Goal: Use online tool/utility: Utilize a website feature to perform a specific function

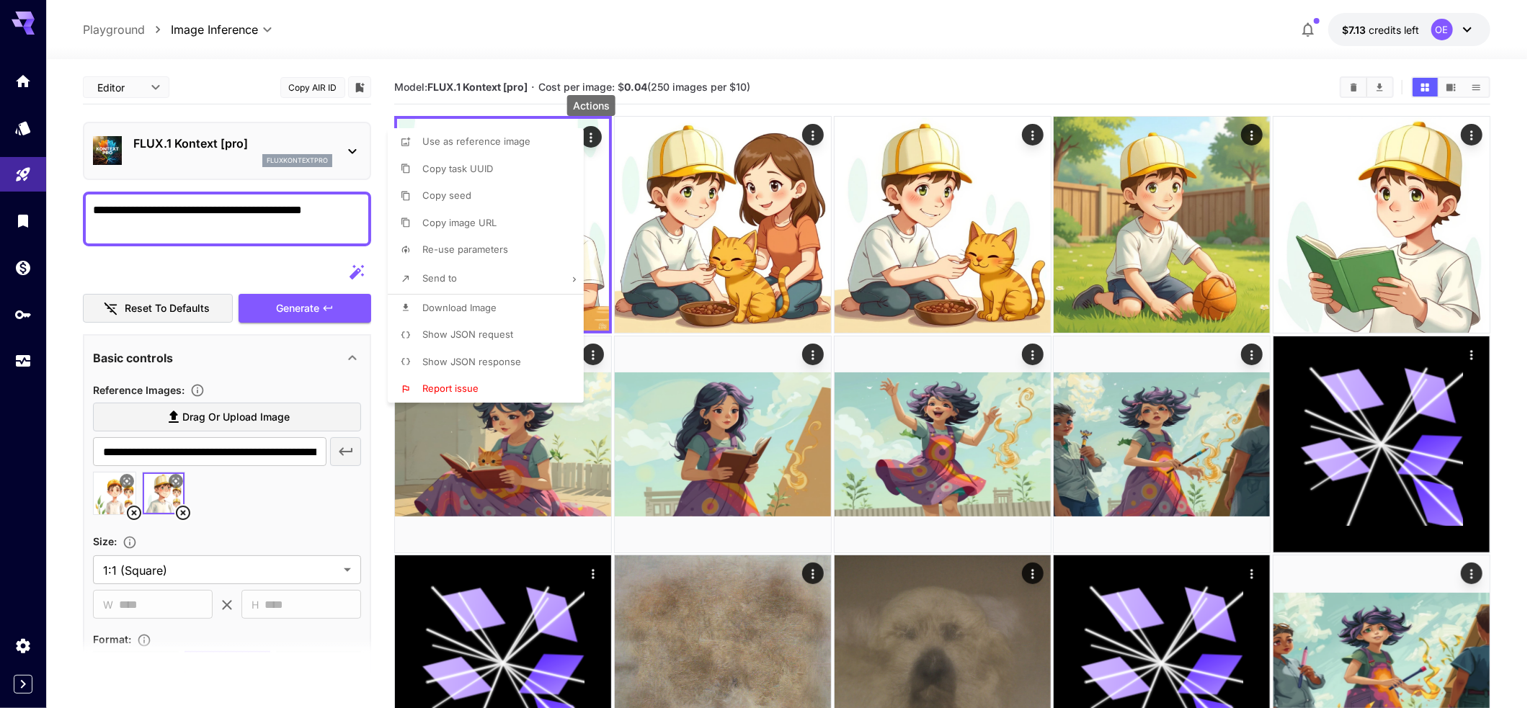
scroll to position [195, 0]
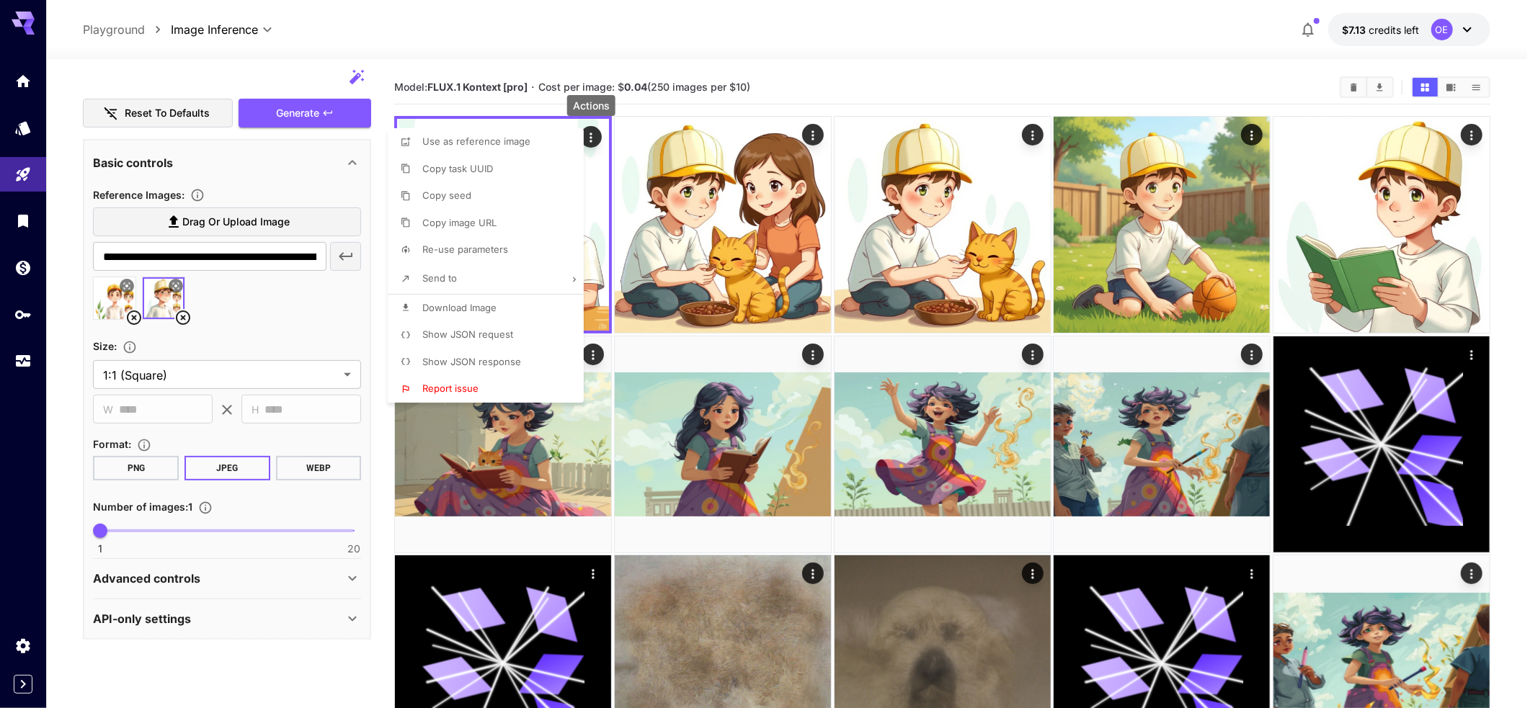
click at [461, 336] on span "Show JSON request" at bounding box center [467, 335] width 91 height 12
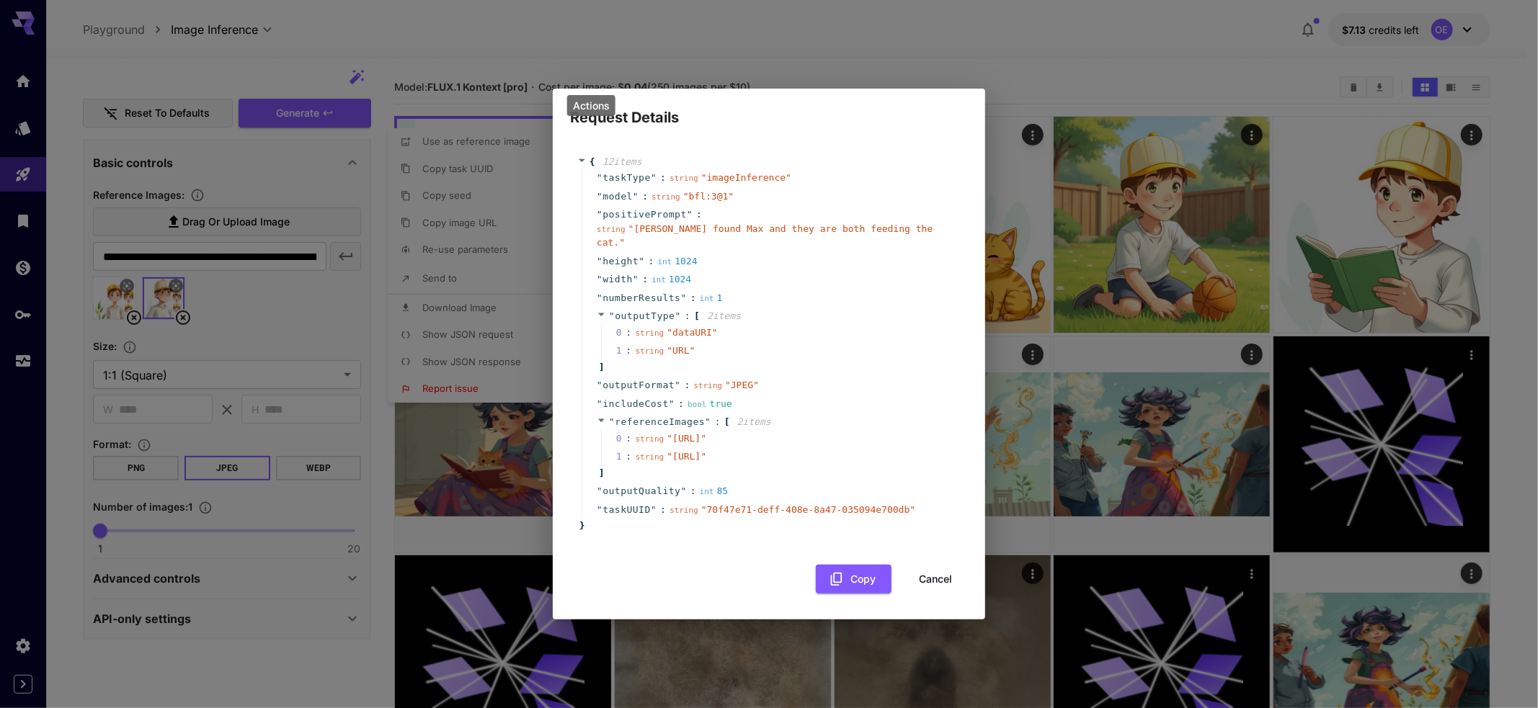
click at [811, 342] on div "1 : string " URL "" at bounding box center [779, 351] width 356 height 19
click at [929, 594] on button "Cancel" at bounding box center [935, 580] width 65 height 30
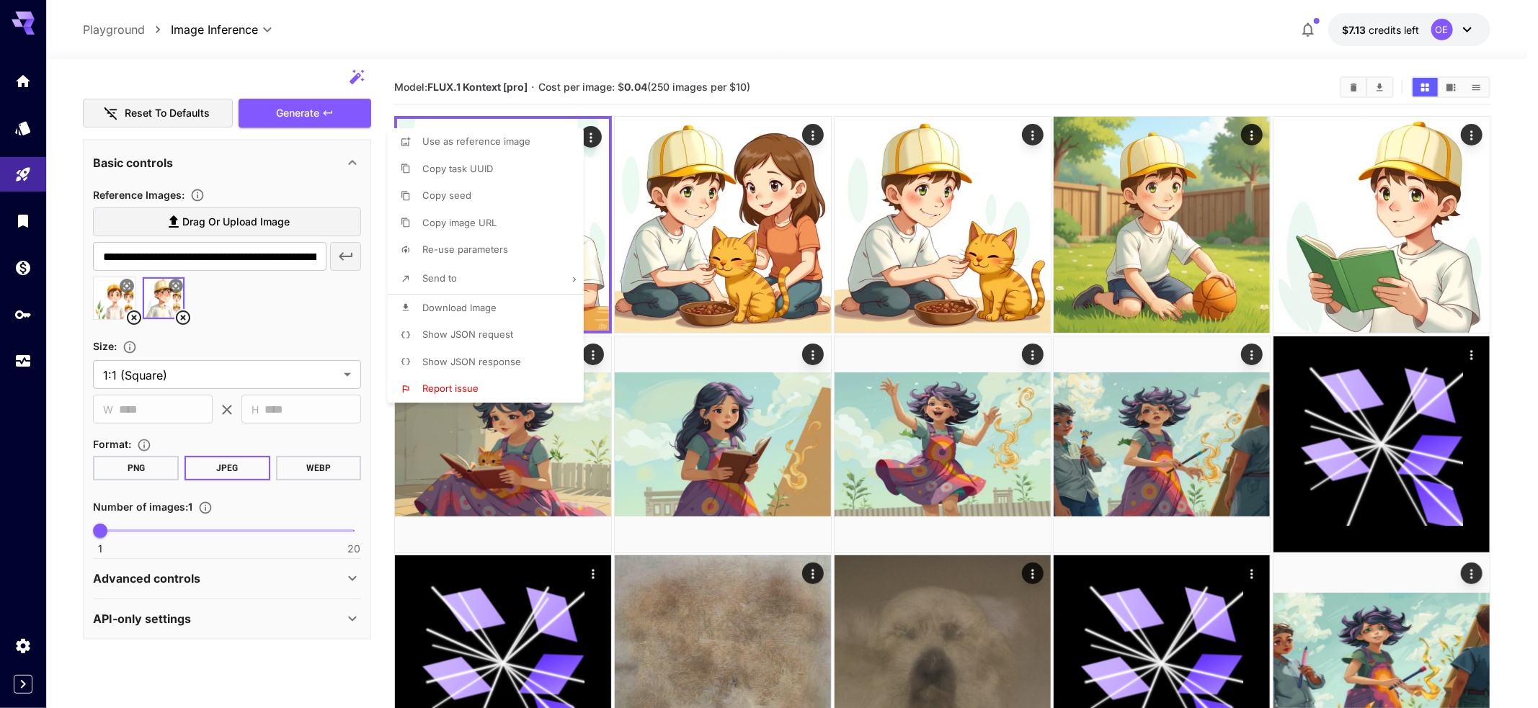
click at [161, 596] on div at bounding box center [769, 354] width 1538 height 708
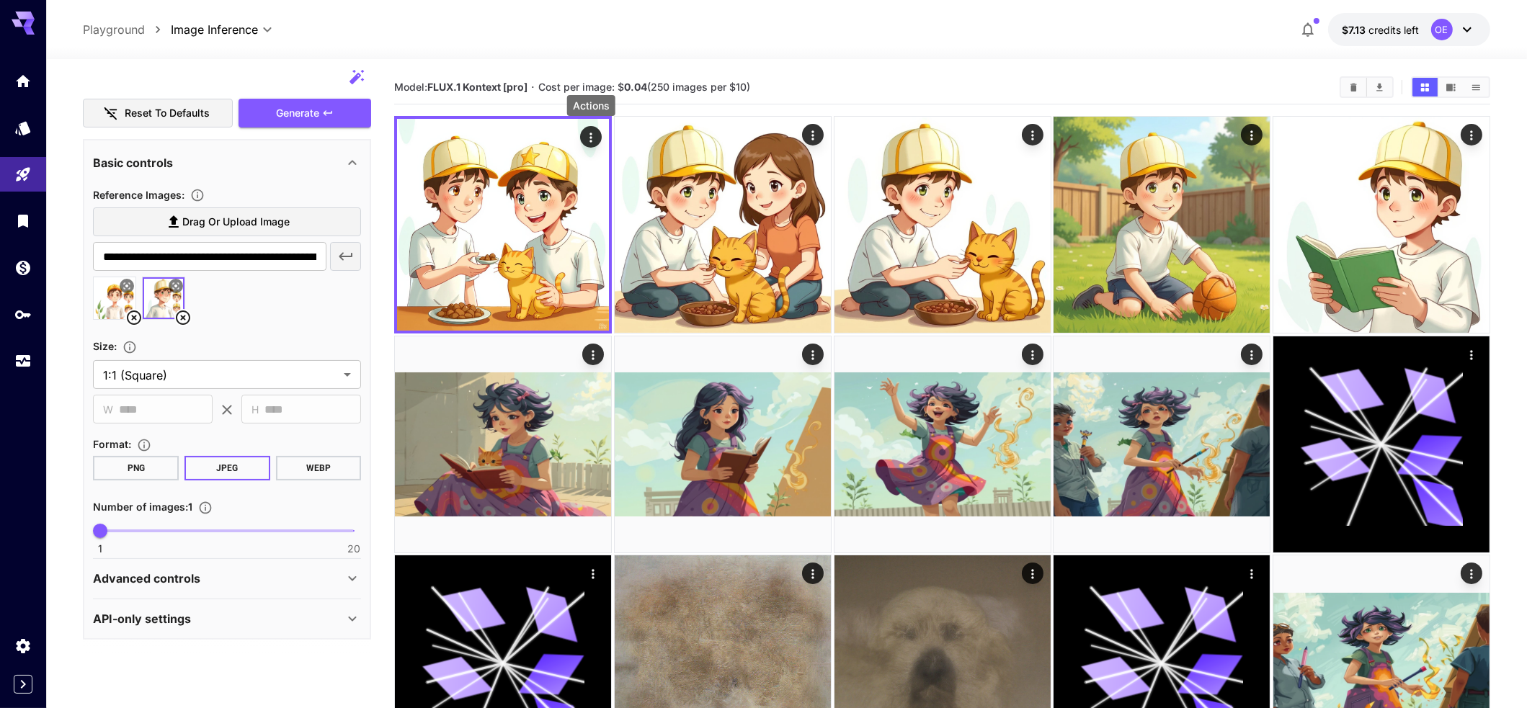
click at [174, 610] on div "Use as reference image Copy task UUID Copy seed Copy image URL Re-use parameter…" at bounding box center [109, 354] width 219 height 708
click at [179, 566] on div "Advanced controls" at bounding box center [227, 578] width 268 height 35
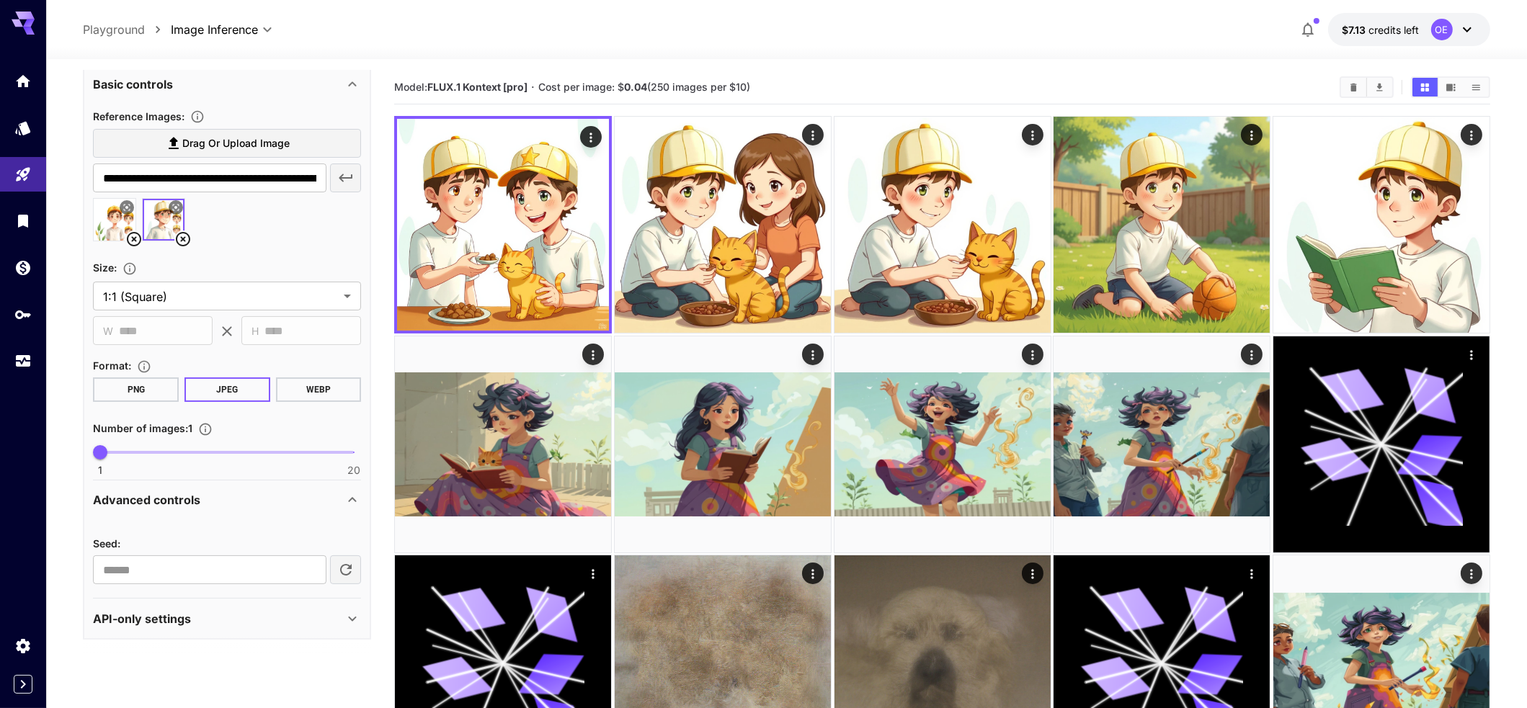
click at [170, 613] on p "API-only settings" at bounding box center [142, 618] width 98 height 17
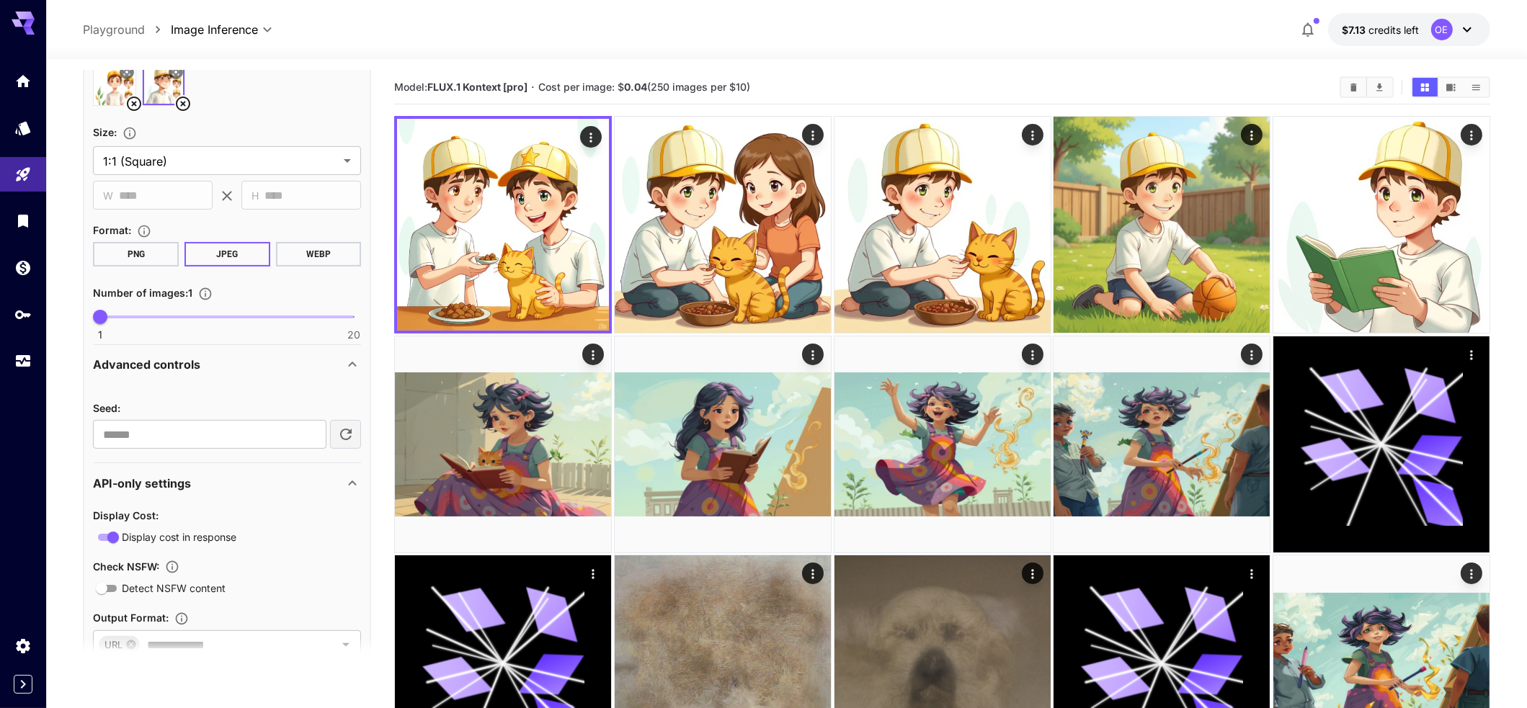
scroll to position [519, 0]
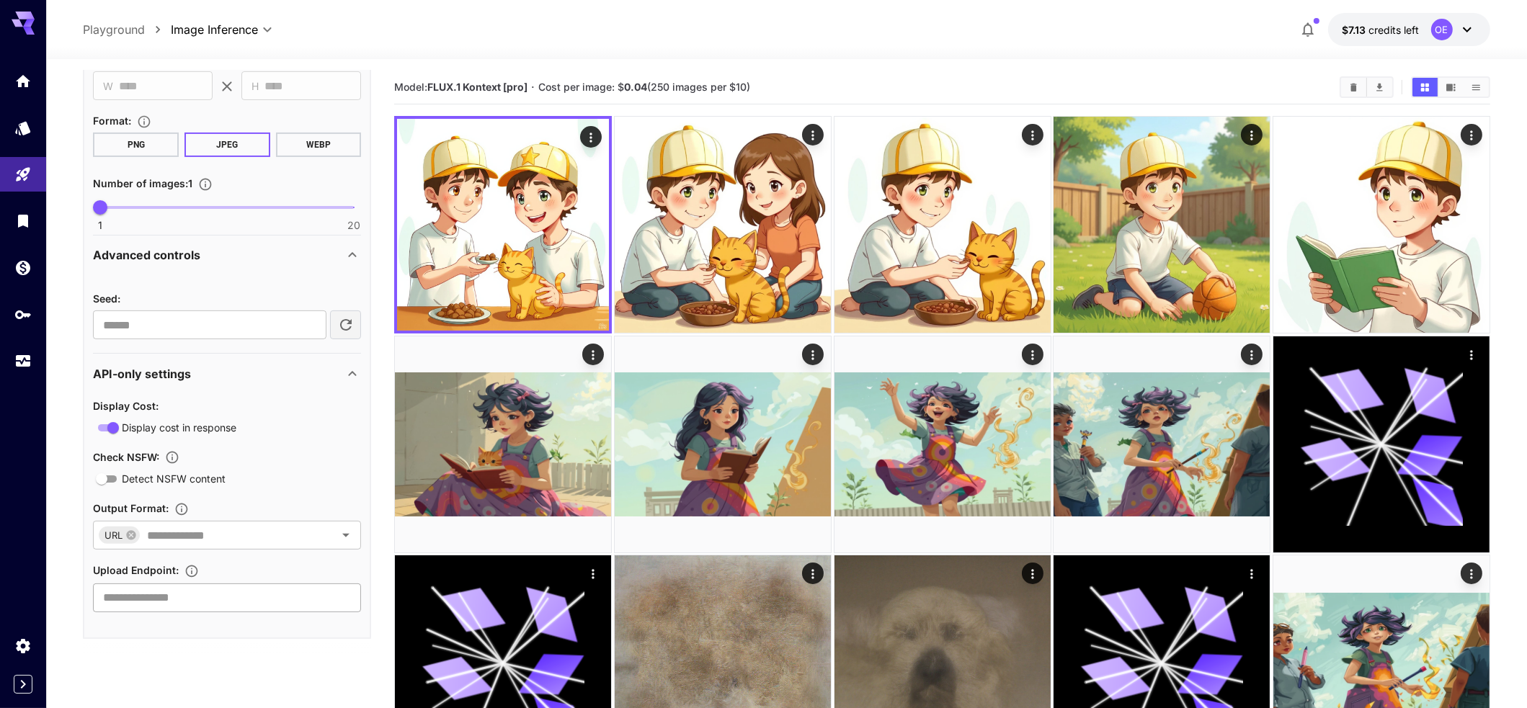
click at [239, 601] on input "text" at bounding box center [227, 598] width 268 height 29
click at [262, 641] on section at bounding box center [227, 655] width 288 height 36
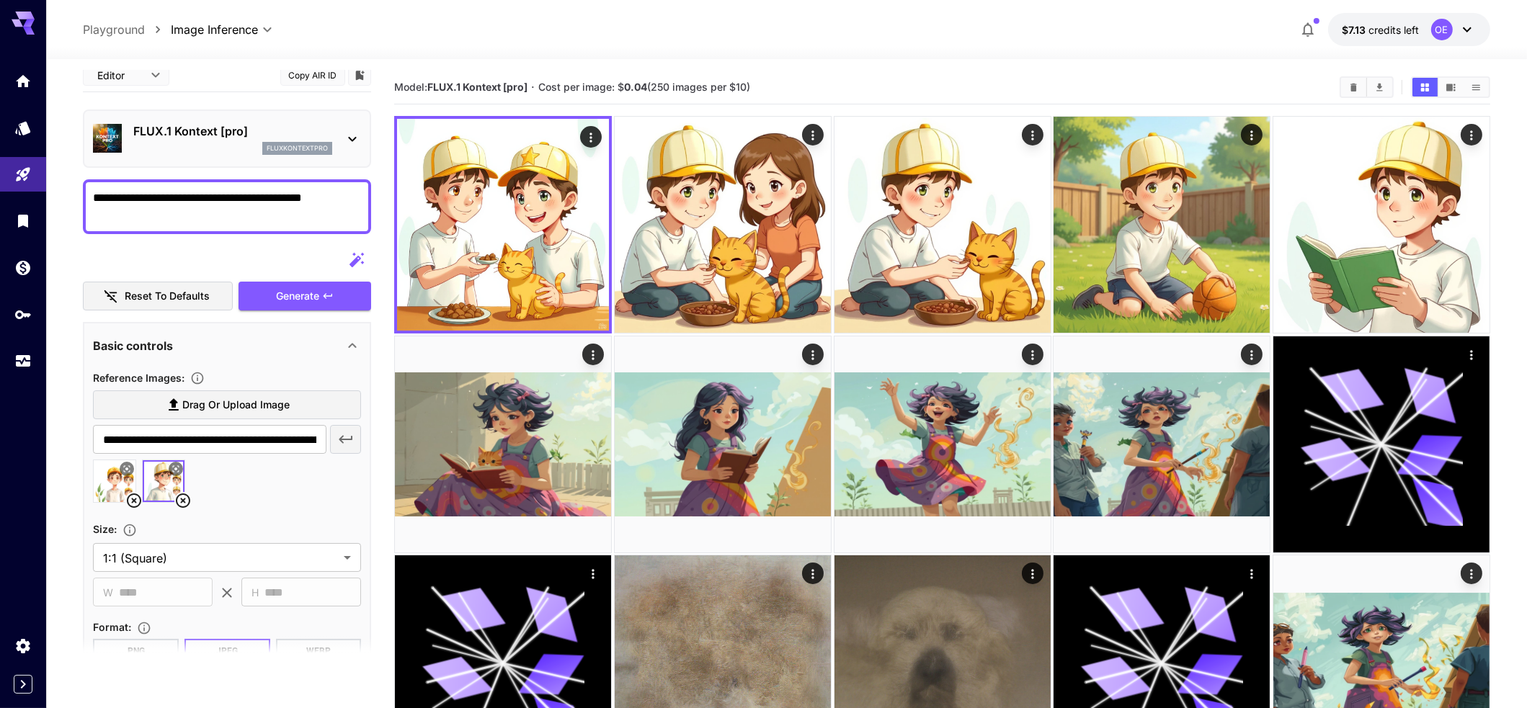
scroll to position [0, 0]
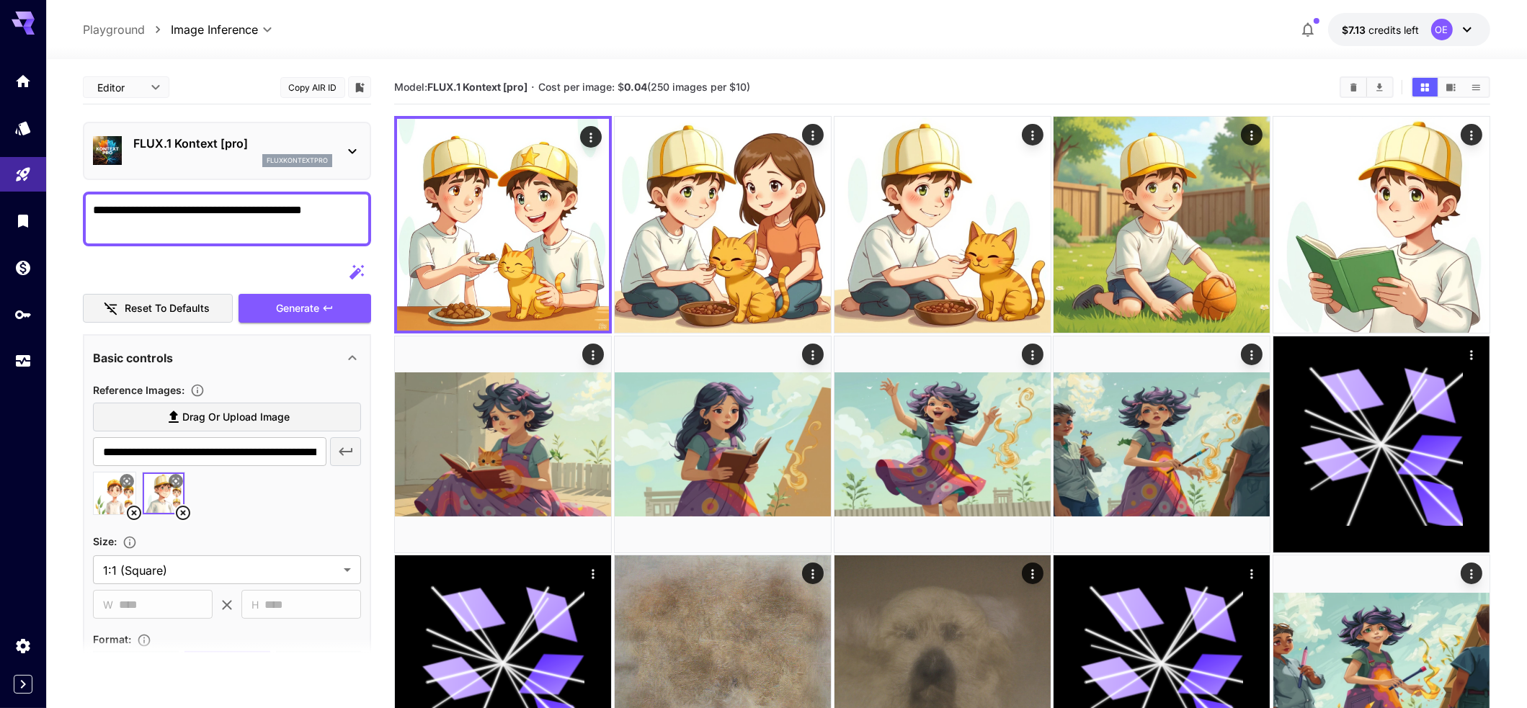
click at [228, 161] on div "fluxkontextpro" at bounding box center [232, 160] width 199 height 13
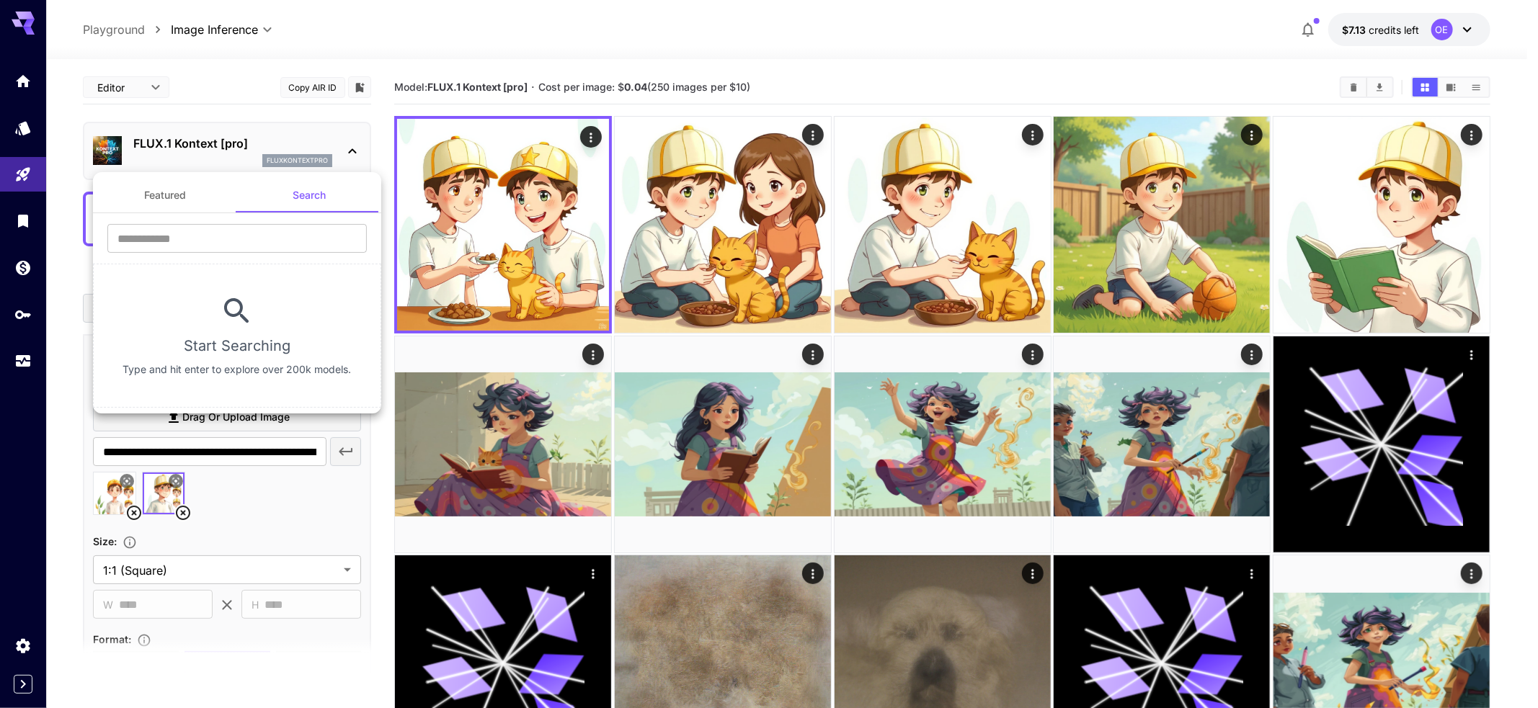
click at [215, 97] on div at bounding box center [769, 354] width 1538 height 708
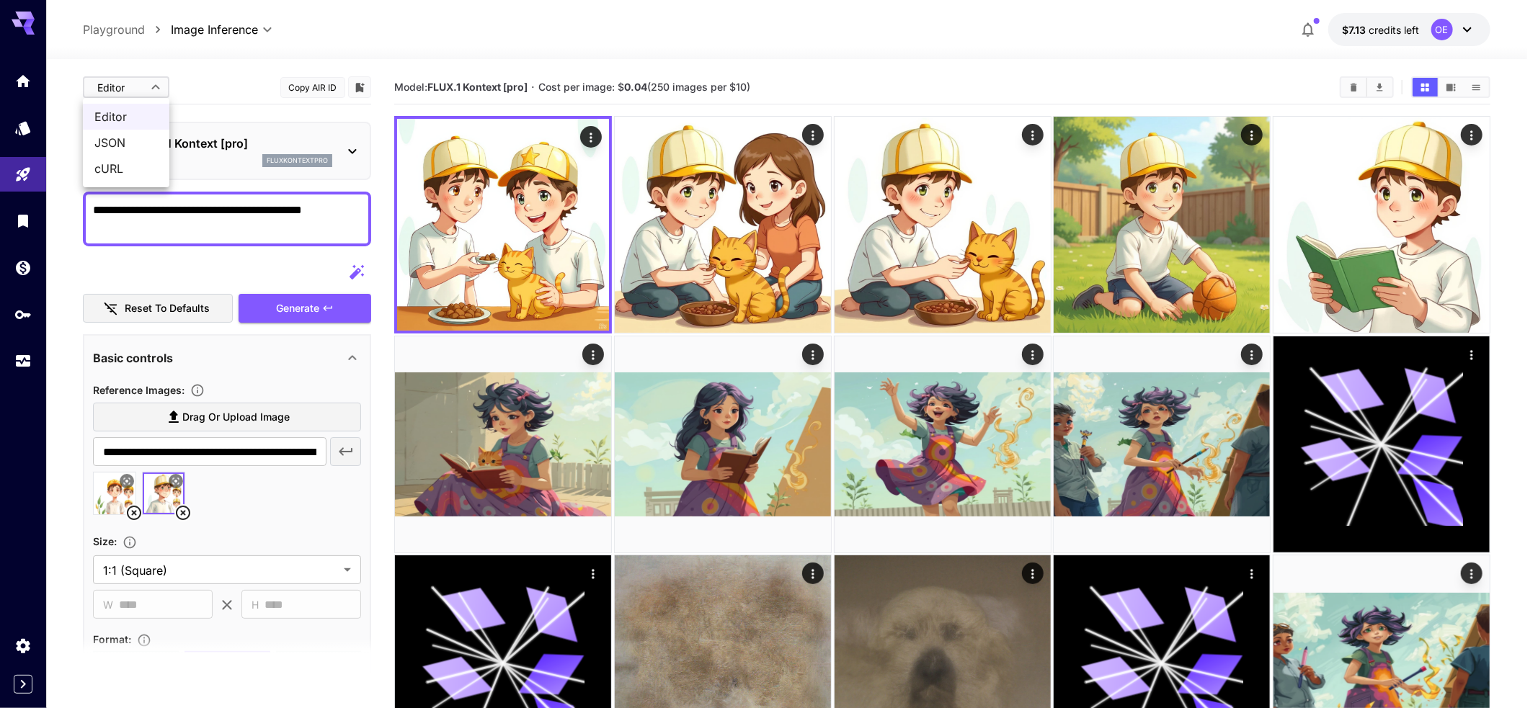
click at [107, 138] on span "JSON" at bounding box center [125, 142] width 63 height 17
type input "****"
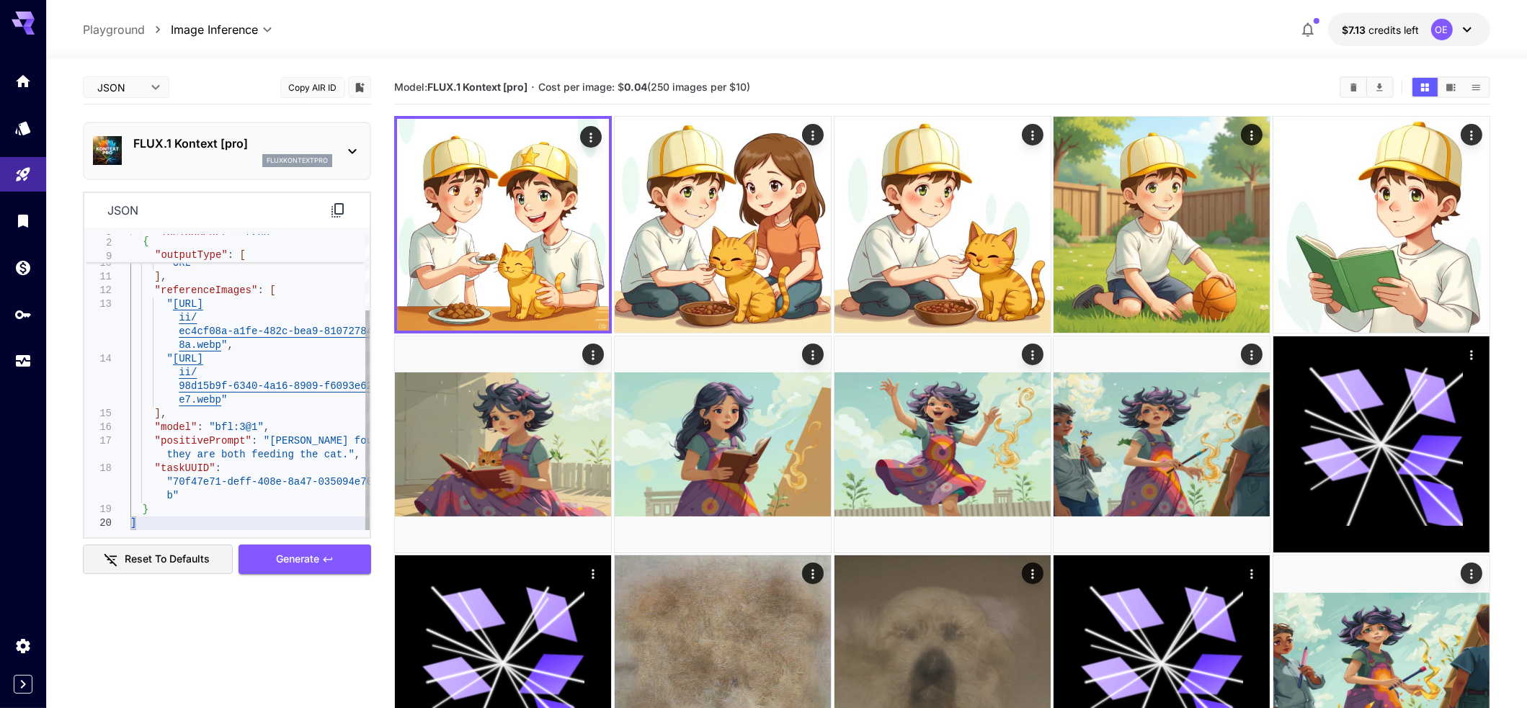
drag, startPoint x: 232, startPoint y: 521, endPoint x: 238, endPoint y: 532, distance: 12.6
click at [232, 525] on div ""includeCost" : true , "outputType" : [ "URL" ] , "referenceImages" : [ " https…" at bounding box center [249, 331] width 239 height 397
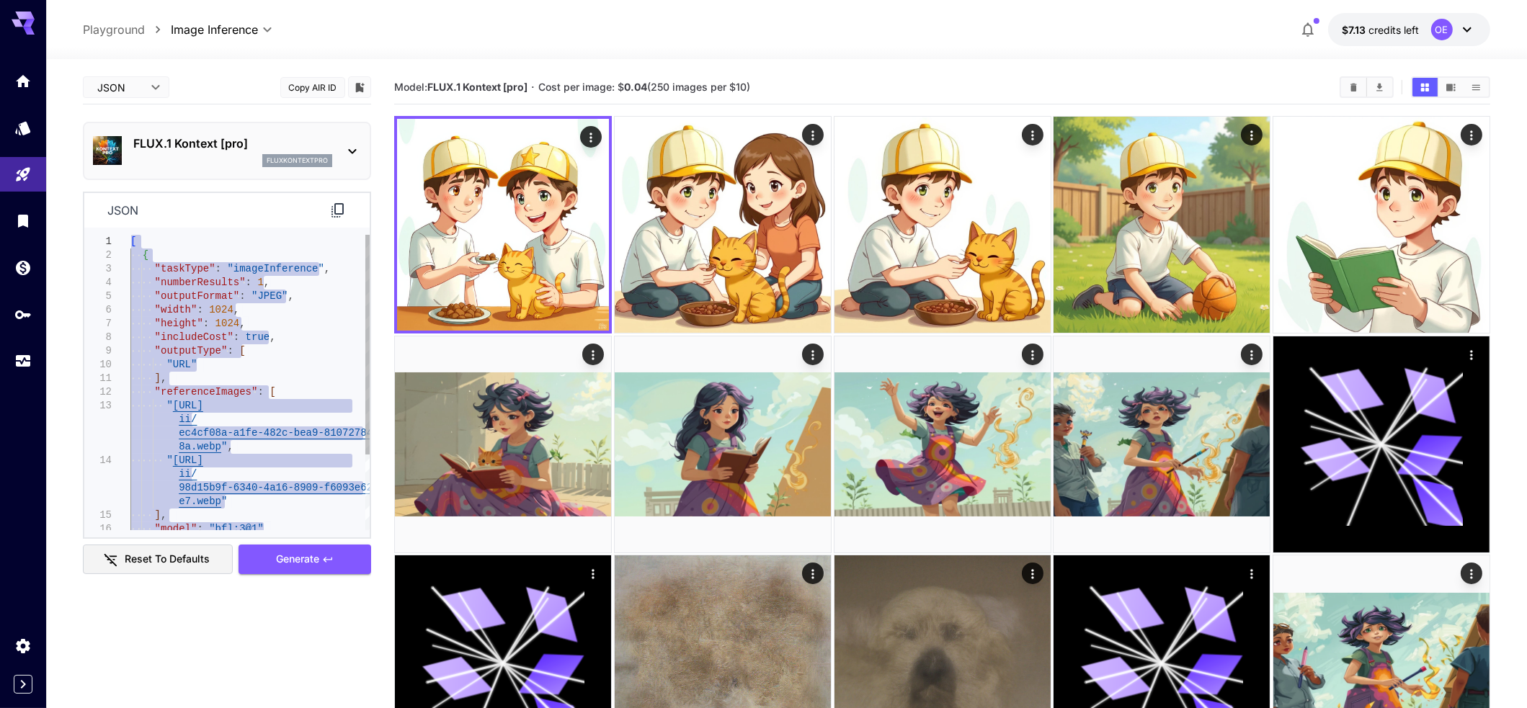
drag, startPoint x: 232, startPoint y: 523, endPoint x: 111, endPoint y: 182, distance: 362.3
click at [223, 241] on div ""includeCost" : true , "outputType" : [ "URL" ] , "referenceImages" : [ " https…" at bounding box center [249, 433] width 239 height 397
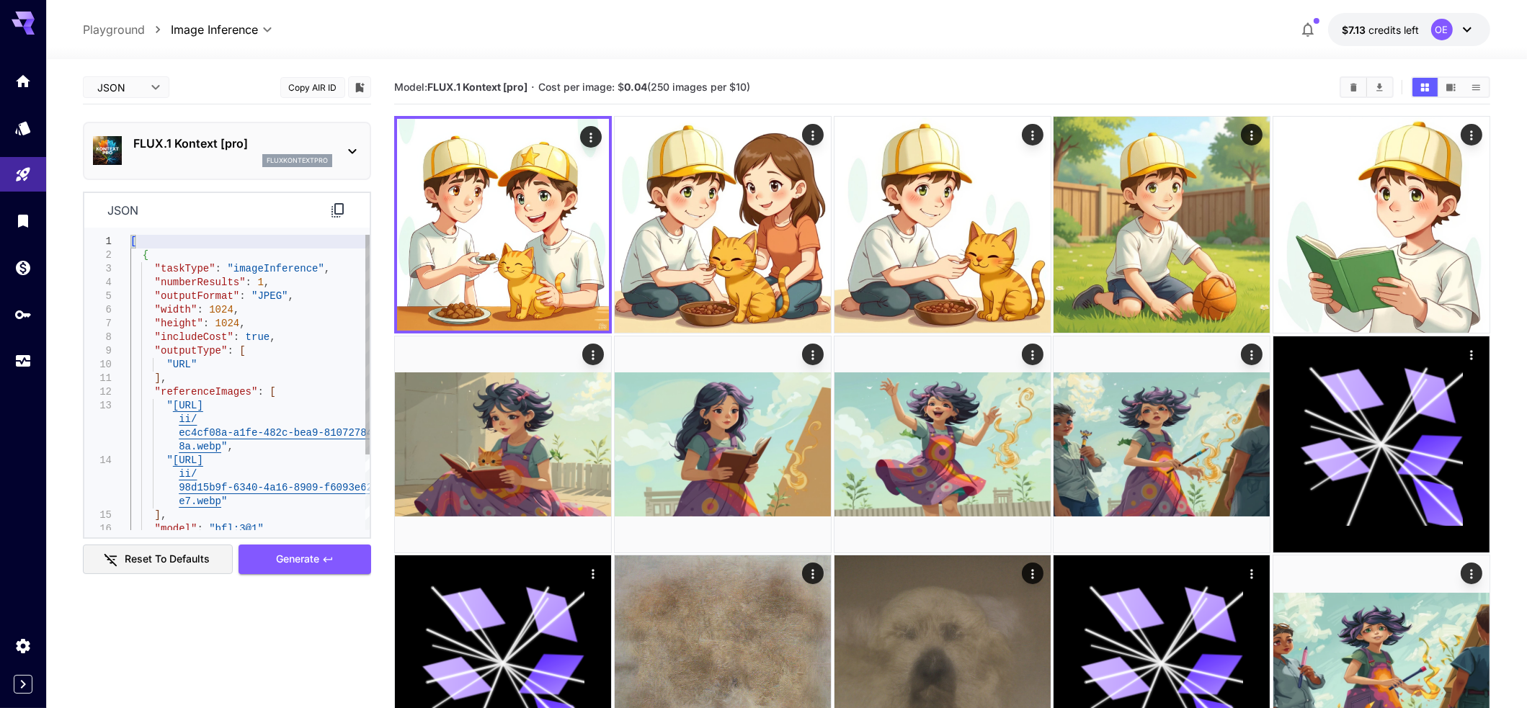
click at [223, 241] on div ""includeCost" : true , "outputType" : [ "URL" ] , "referenceImages" : [ " https…" at bounding box center [249, 433] width 239 height 397
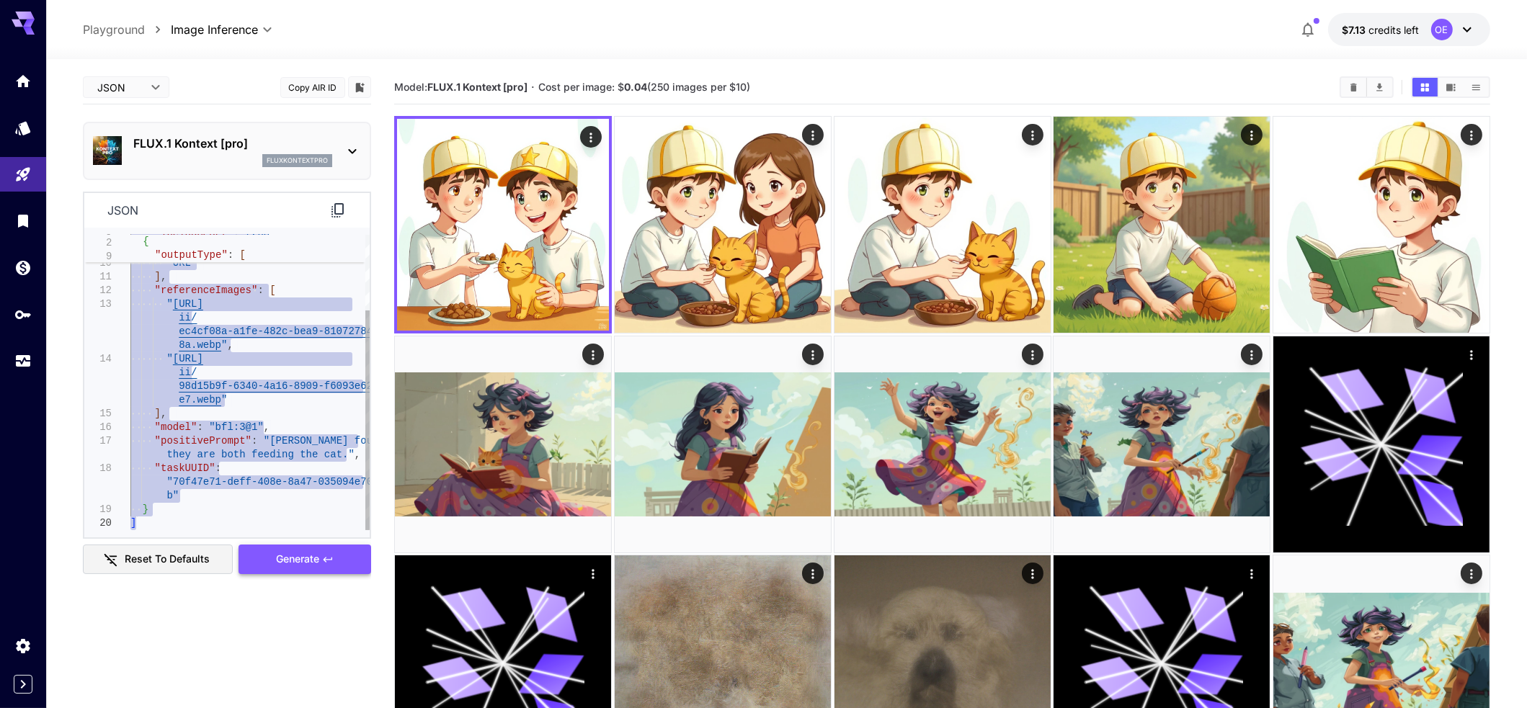
drag, startPoint x: 223, startPoint y: 241, endPoint x: 287, endPoint y: 547, distance: 312.0
click at [288, 527] on div ""includeCost" : true , "outputType" : [ "URL" ] , "referenceImages" : [ " https…" at bounding box center [249, 331] width 239 height 397
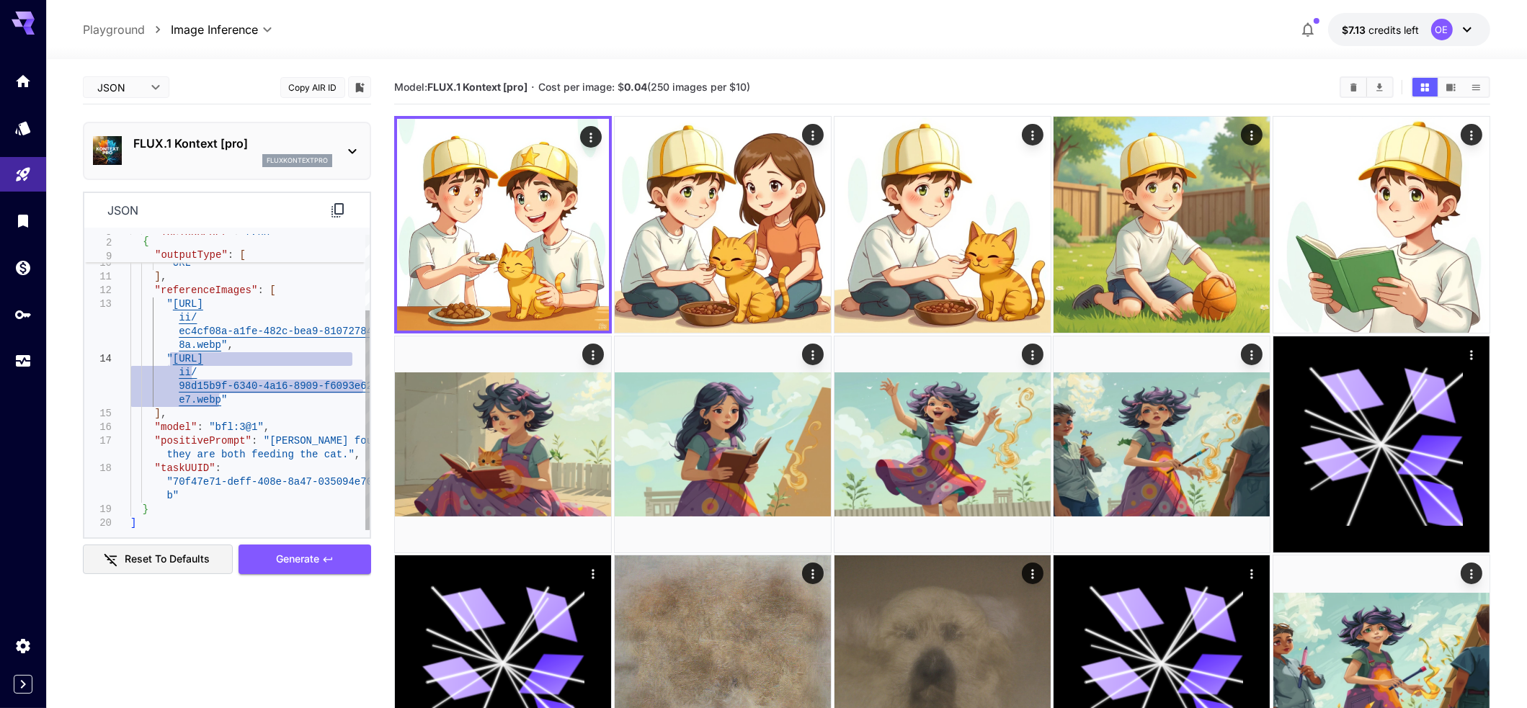
drag, startPoint x: 238, startPoint y: 400, endPoint x: 173, endPoint y: 357, distance: 78.1
click at [172, 356] on div ""includeCost" : true , "outputType" : [ "URL" ] , "referenceImages" : [ " https…" at bounding box center [249, 331] width 239 height 397
click at [261, 512] on div ""includeCost" : true , "outputType" : [ "URL" ] , "referenceImages" : [ " https…" at bounding box center [249, 331] width 239 height 397
click at [265, 522] on div ""includeCost" : true , "outputType" : [ "URL" ] , "referenceImages" : [ " https…" at bounding box center [249, 331] width 239 height 397
click at [226, 305] on div ""includeCost" : true , "outputType" : [ "URL" ] , "referenceImages" : [ " https…" at bounding box center [249, 331] width 239 height 397
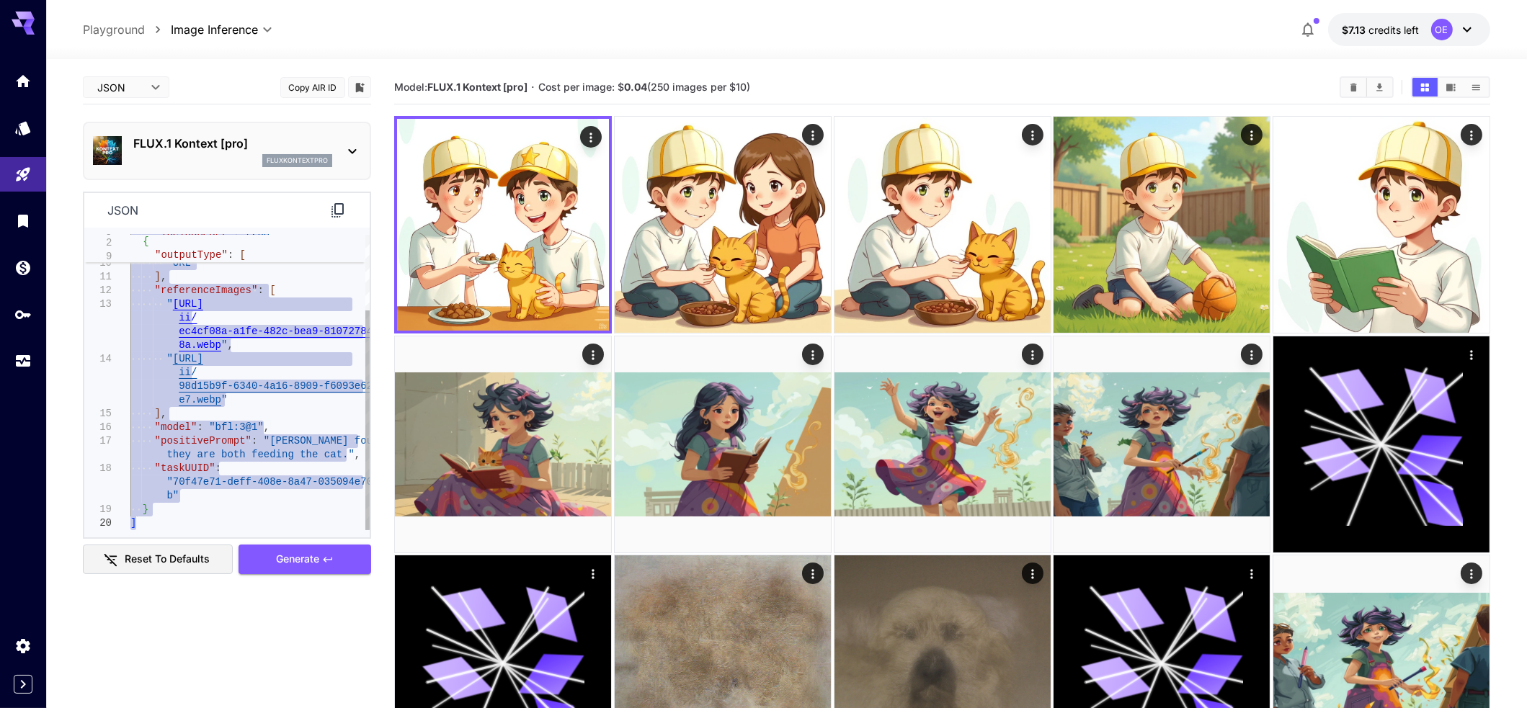
paste textarea "Editor content"
click at [262, 492] on div ""includeCost" : true , "outputType" : [ "URL" ] , "referenceImages" : [ " https…" at bounding box center [249, 331] width 239 height 397
paste textarea "Editor content"
type textarea "**********"
click at [214, 519] on div ""includeCost" : true , "outputType" : [ "URL" ] , "referenceImages" : [ " https…" at bounding box center [249, 331] width 239 height 397
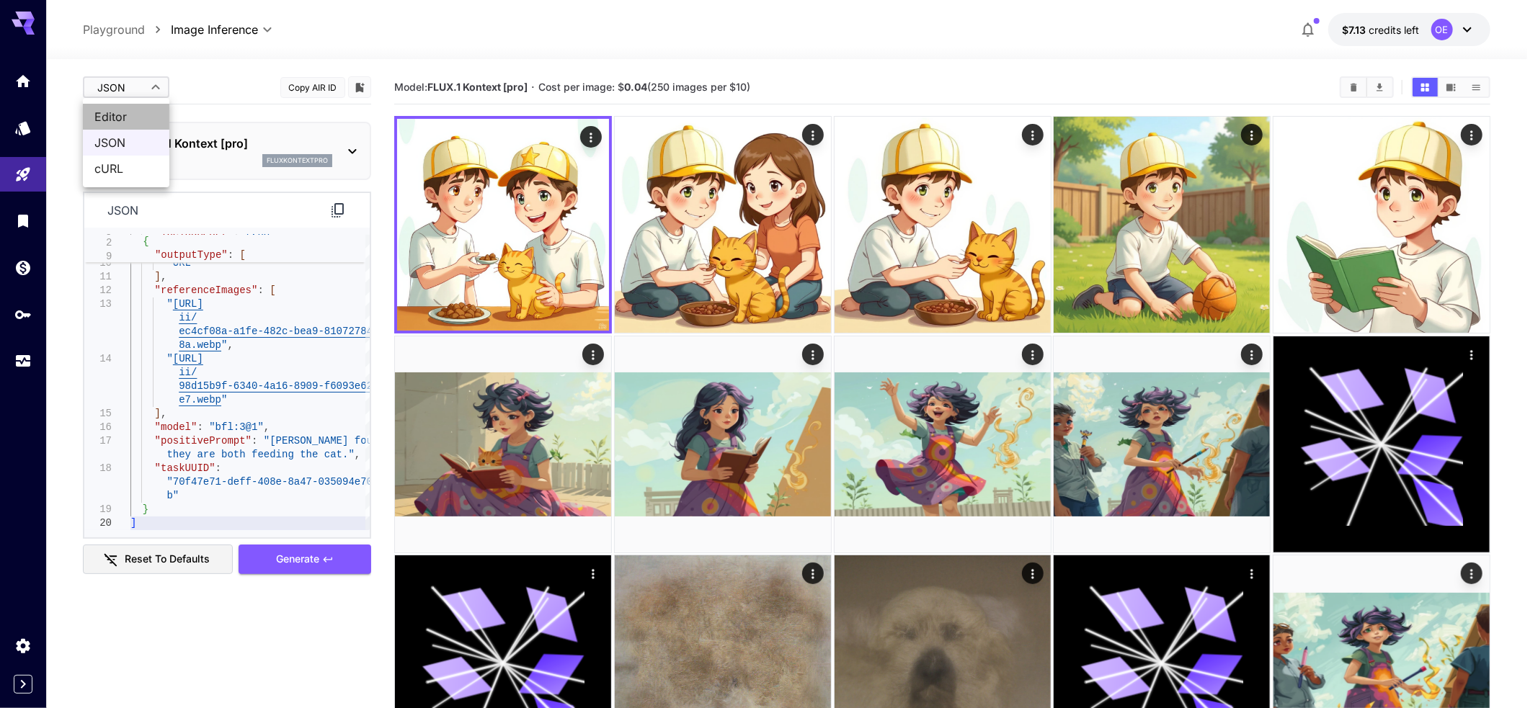
click at [121, 115] on span "Editor" at bounding box center [125, 116] width 63 height 17
type input "****"
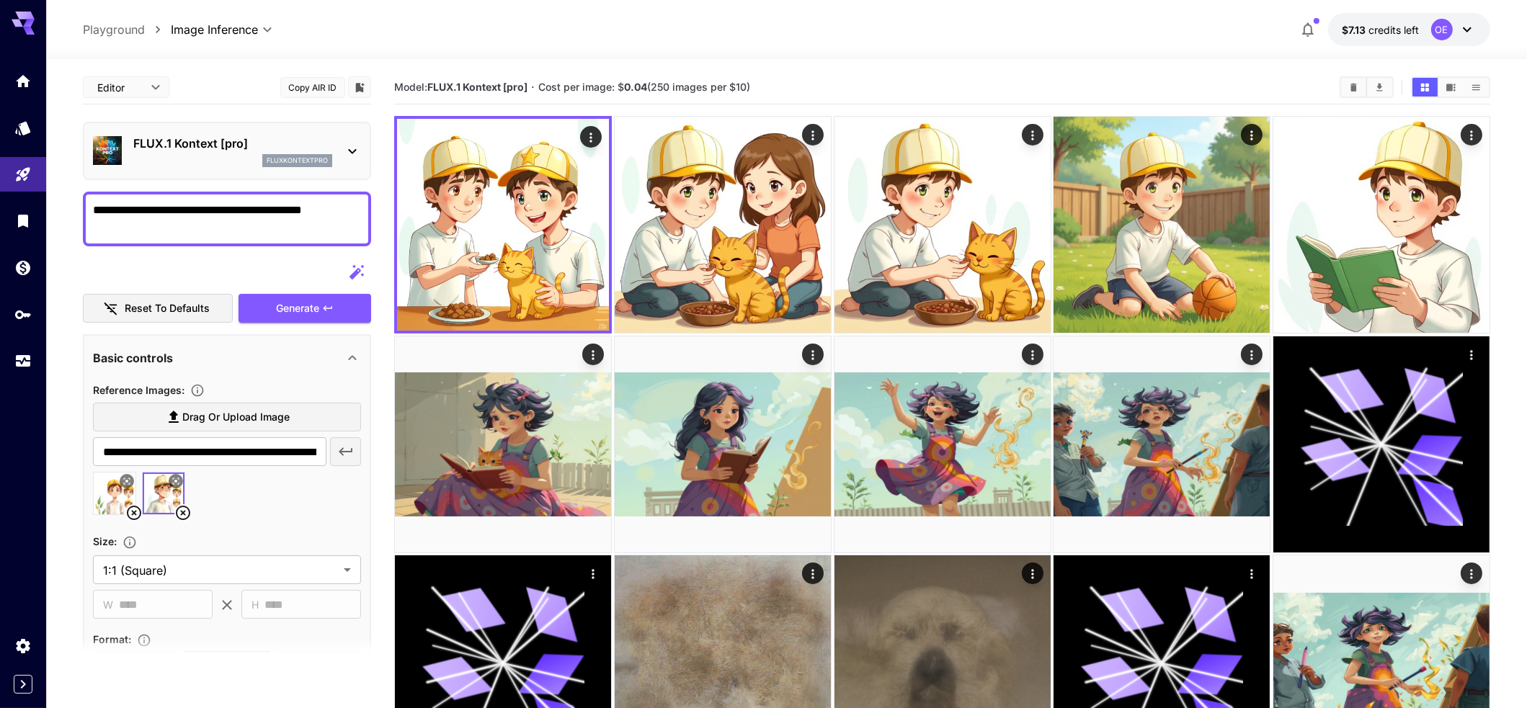
click at [271, 258] on div at bounding box center [227, 272] width 288 height 29
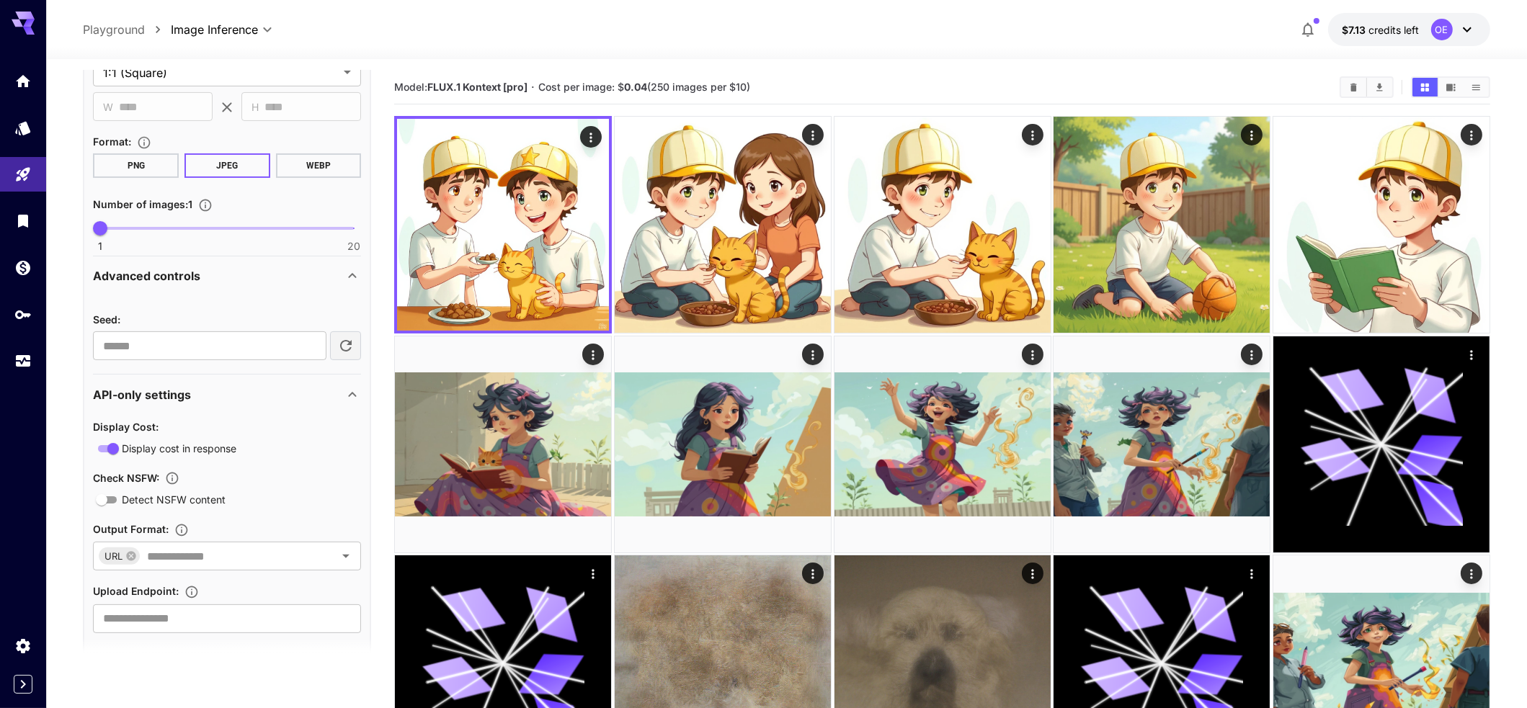
scroll to position [504, 0]
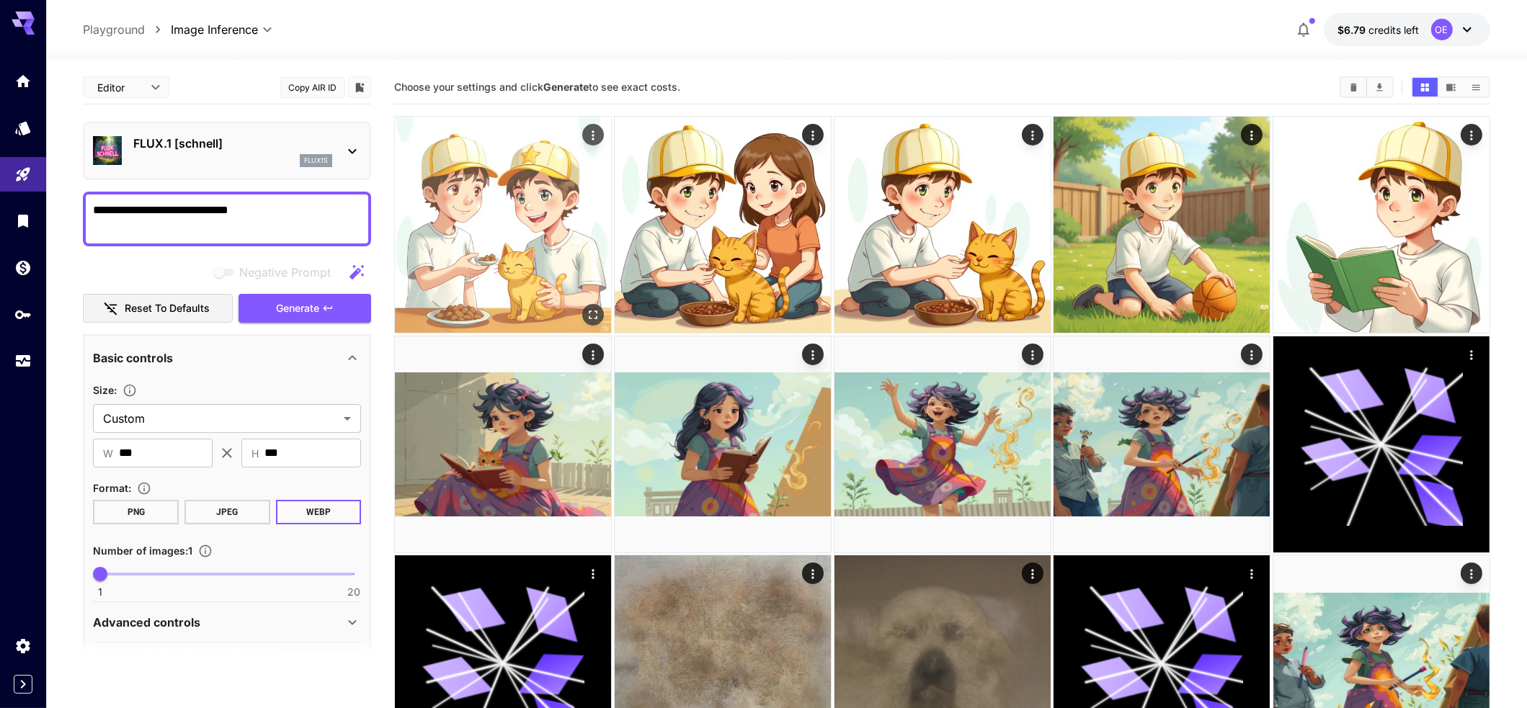
click at [586, 135] on icon "Actions" at bounding box center [593, 135] width 14 height 14
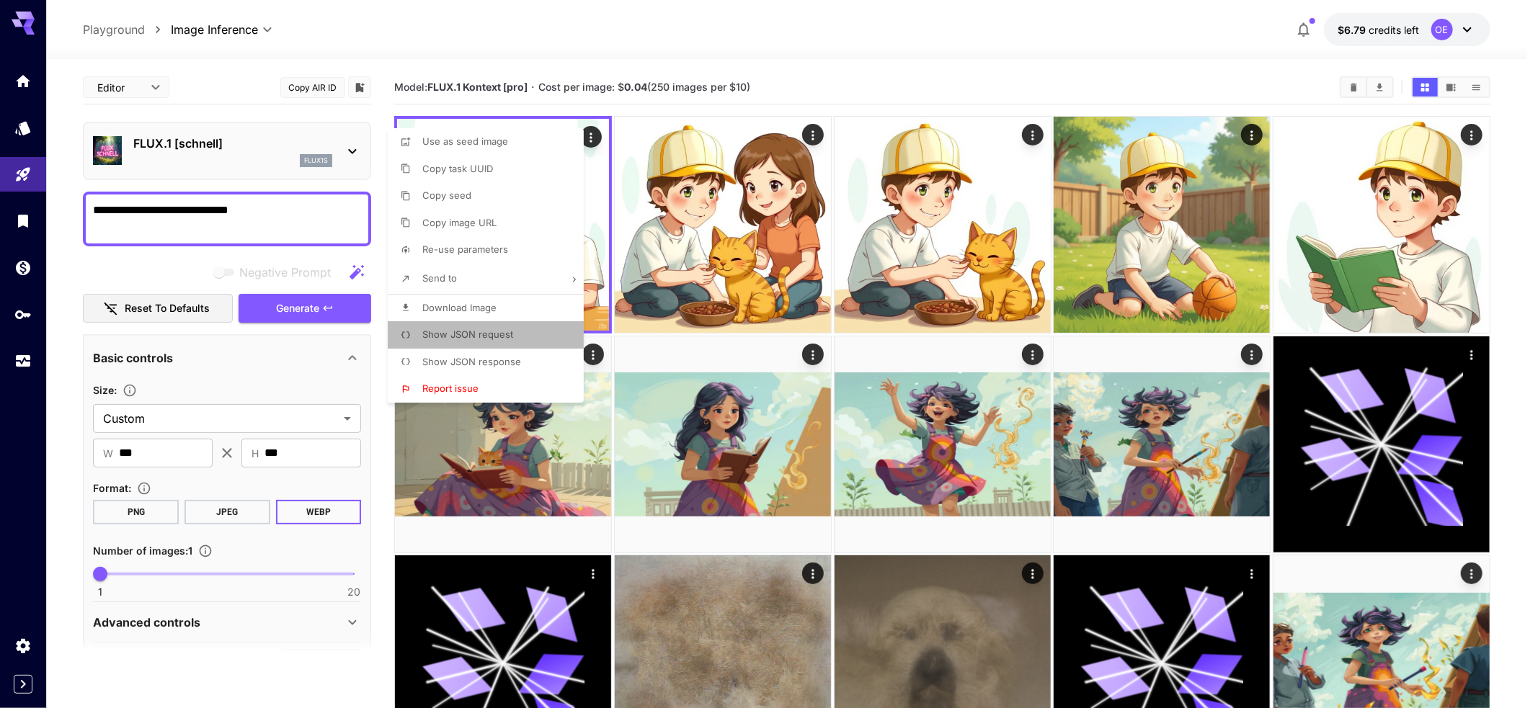
click at [476, 336] on span "Show JSON request" at bounding box center [467, 335] width 91 height 12
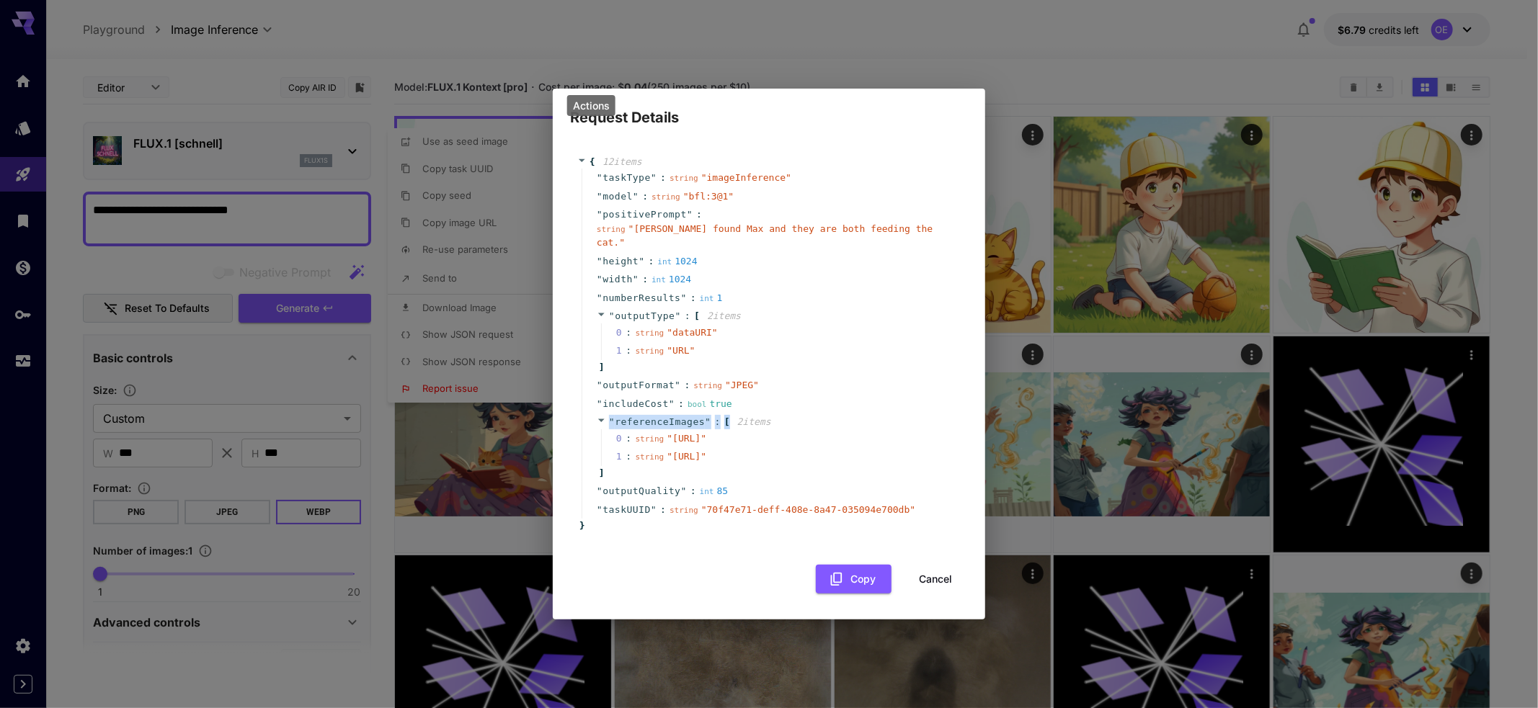
drag, startPoint x: 743, startPoint y: 381, endPoint x: 726, endPoint y: 489, distance: 108.7
click at [744, 386] on div "" taskType " : string " imageInference " " model " : string " bfl:3@1 " " posit…" at bounding box center [770, 344] width 379 height 350
click at [697, 482] on div "" referenceImages " : [ 2 item s 0 : string " [URL] " 1 : string " [URL] " ]" at bounding box center [770, 447] width 379 height 69
click at [846, 594] on button "Copy" at bounding box center [854, 580] width 76 height 30
click at [816, 307] on div "" outputType " : [ 2 item s 0 : string " dataURI " 1 : string " URL " ]" at bounding box center [770, 341] width 379 height 69
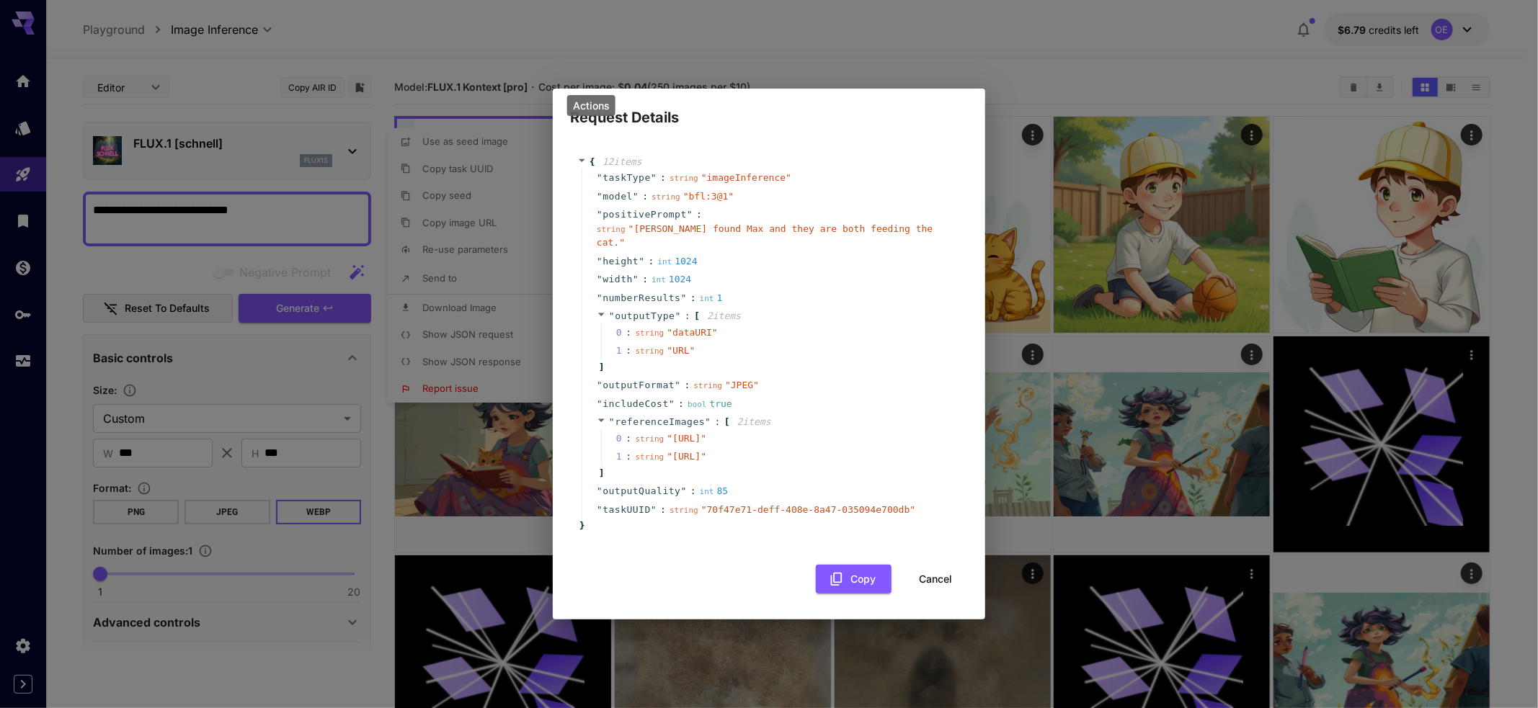
click at [719, 311] on span "2 item s" at bounding box center [724, 316] width 34 height 11
drag, startPoint x: 719, startPoint y: 280, endPoint x: 738, endPoint y: 322, distance: 46.5
click at [738, 322] on div "" outputType " : [ 2 item s 0 : string " dataURI " 1 : string " URL " ]" at bounding box center [770, 341] width 379 height 69
click at [738, 342] on div "1 : string " URL "" at bounding box center [779, 351] width 356 height 19
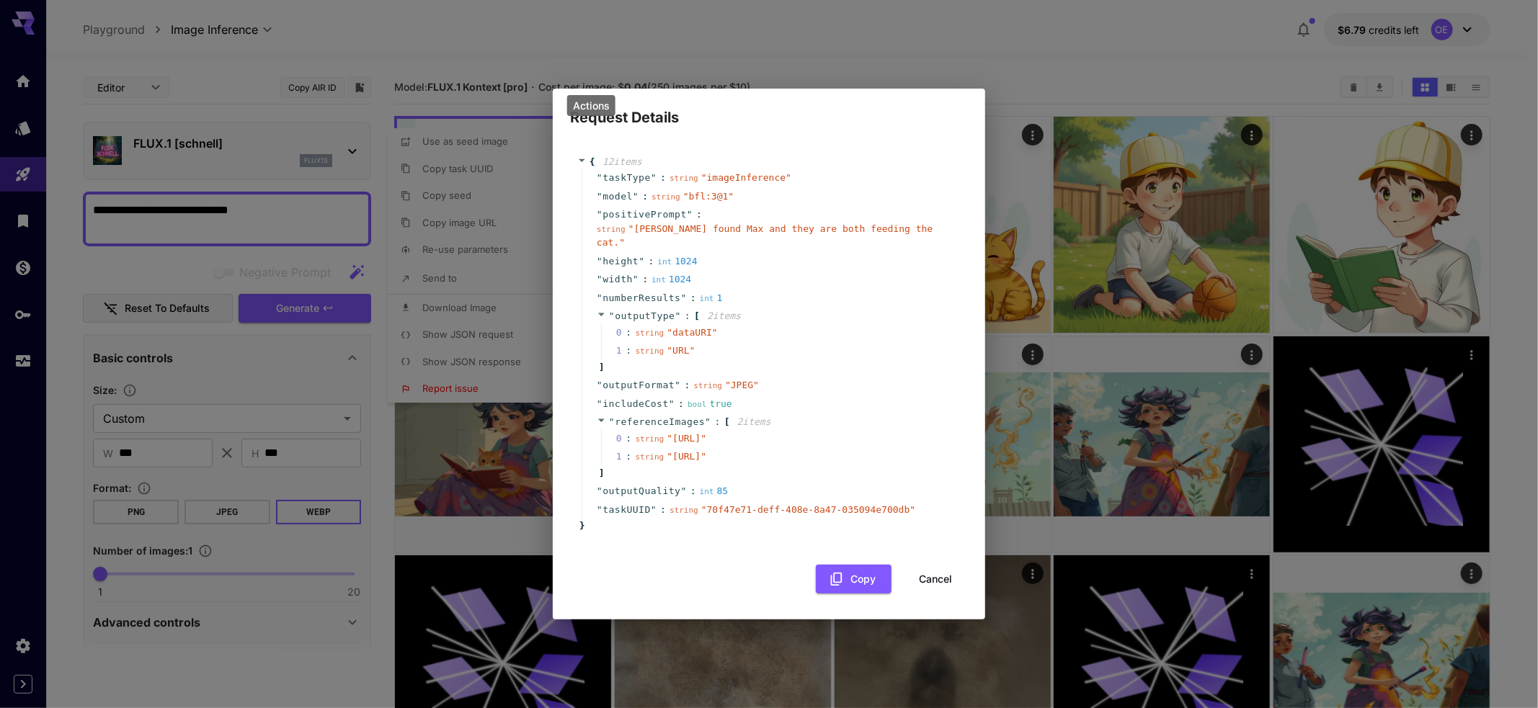
click at [738, 342] on div "1 : string " URL "" at bounding box center [779, 351] width 356 height 19
drag, startPoint x: 738, startPoint y: 322, endPoint x: 723, endPoint y: 241, distance: 82.1
click at [723, 241] on div "" taskType " : string " imageInference " " model " : string " bfl:3@1 " " posit…" at bounding box center [770, 344] width 379 height 350
click at [729, 270] on div "" width " : int 1024" at bounding box center [770, 279] width 379 height 19
click at [680, 570] on div "{ 12 item s " taskType " : string " imageInference " " model " : string " bfl:3…" at bounding box center [769, 368] width 398 height 454
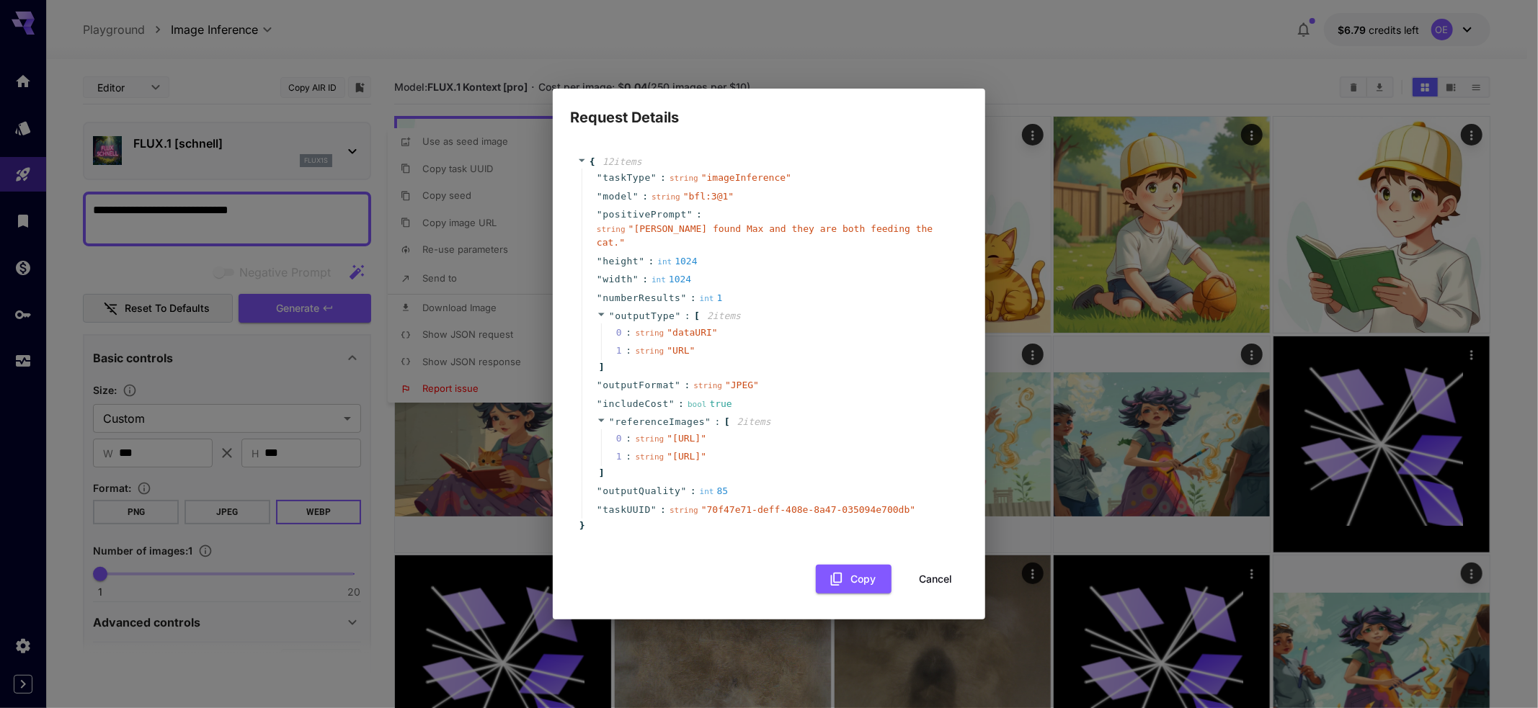
click at [911, 324] on div "0 : string " dataURI "" at bounding box center [779, 333] width 356 height 19
click at [643, 106] on h2 "Request Details" at bounding box center [769, 109] width 432 height 40
click at [614, 94] on div "Actions" at bounding box center [591, 110] width 51 height 32
click at [804, 89] on h2 "Request Details" at bounding box center [769, 109] width 432 height 40
click at [360, 308] on div "Request Details { 12 item s " taskType " : string " imageInference " " model " …" at bounding box center [769, 354] width 1538 height 708
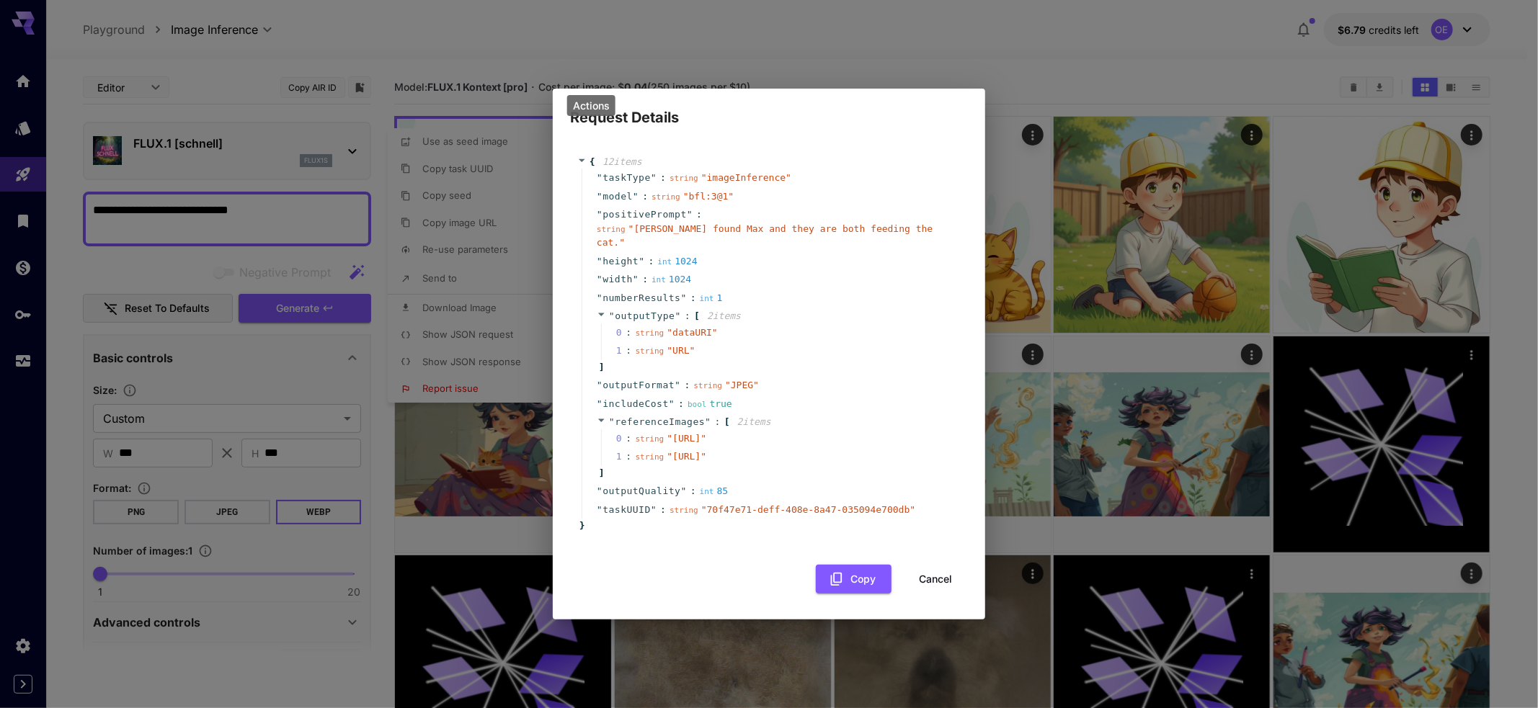
drag, startPoint x: 934, startPoint y: 595, endPoint x: 888, endPoint y: 576, distance: 49.4
click at [934, 594] on button "Cancel" at bounding box center [935, 580] width 65 height 30
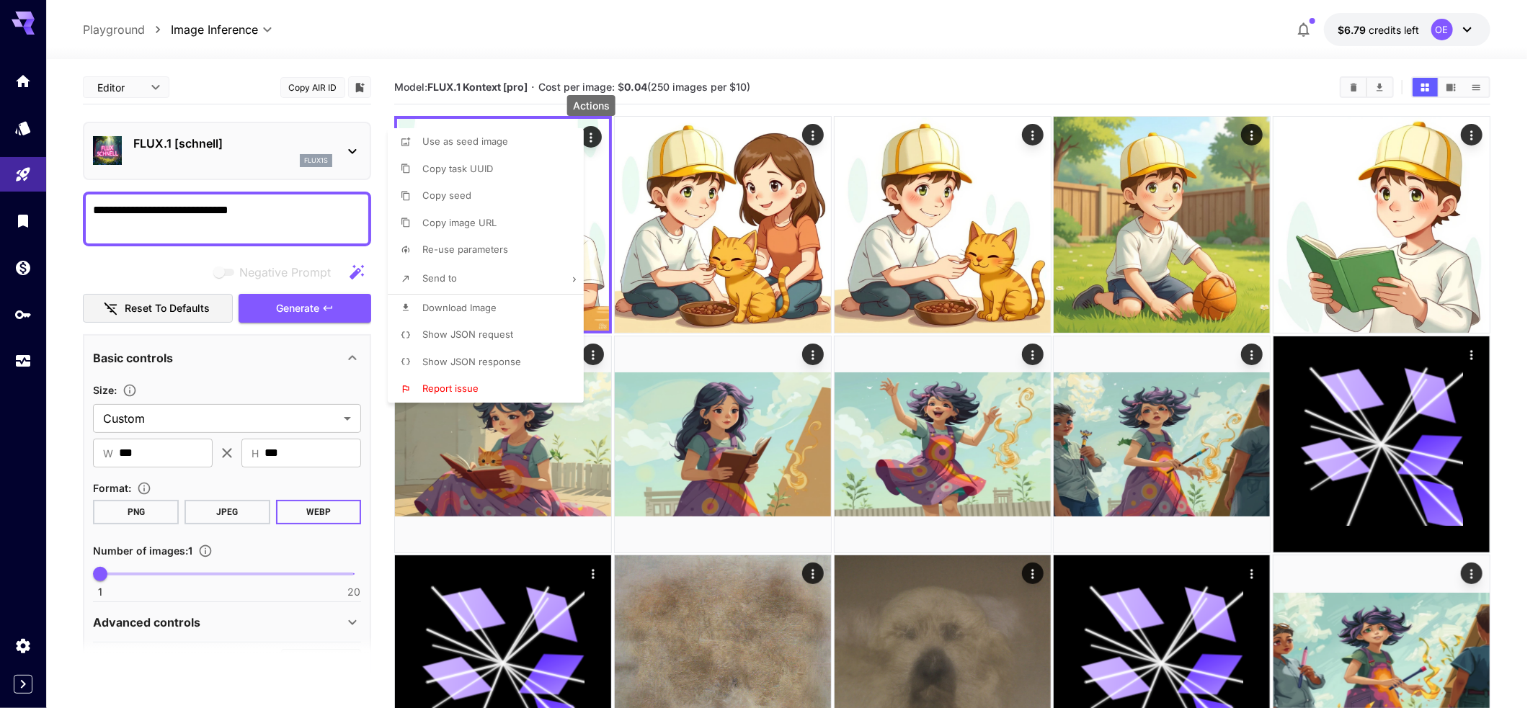
click at [195, 137] on div at bounding box center [769, 354] width 1538 height 708
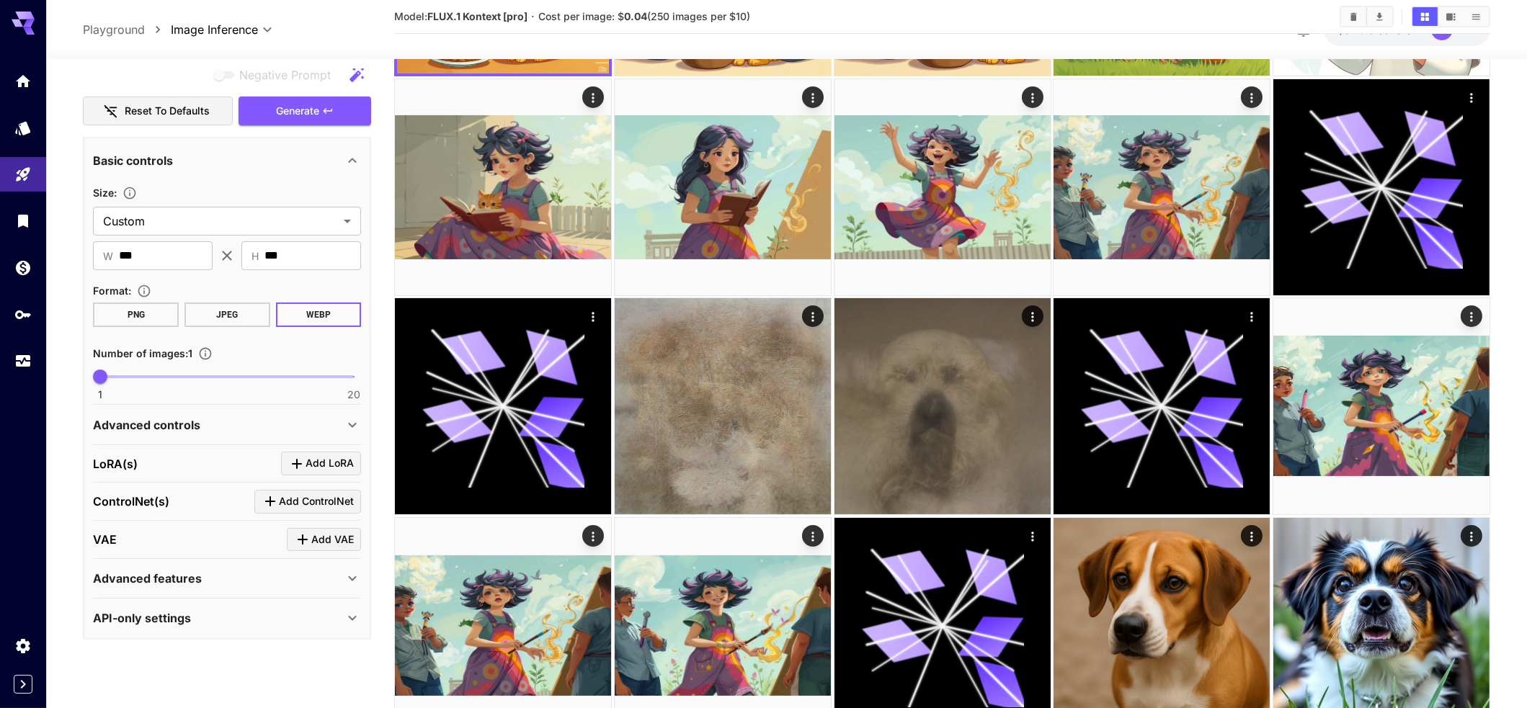
scroll to position [288, 0]
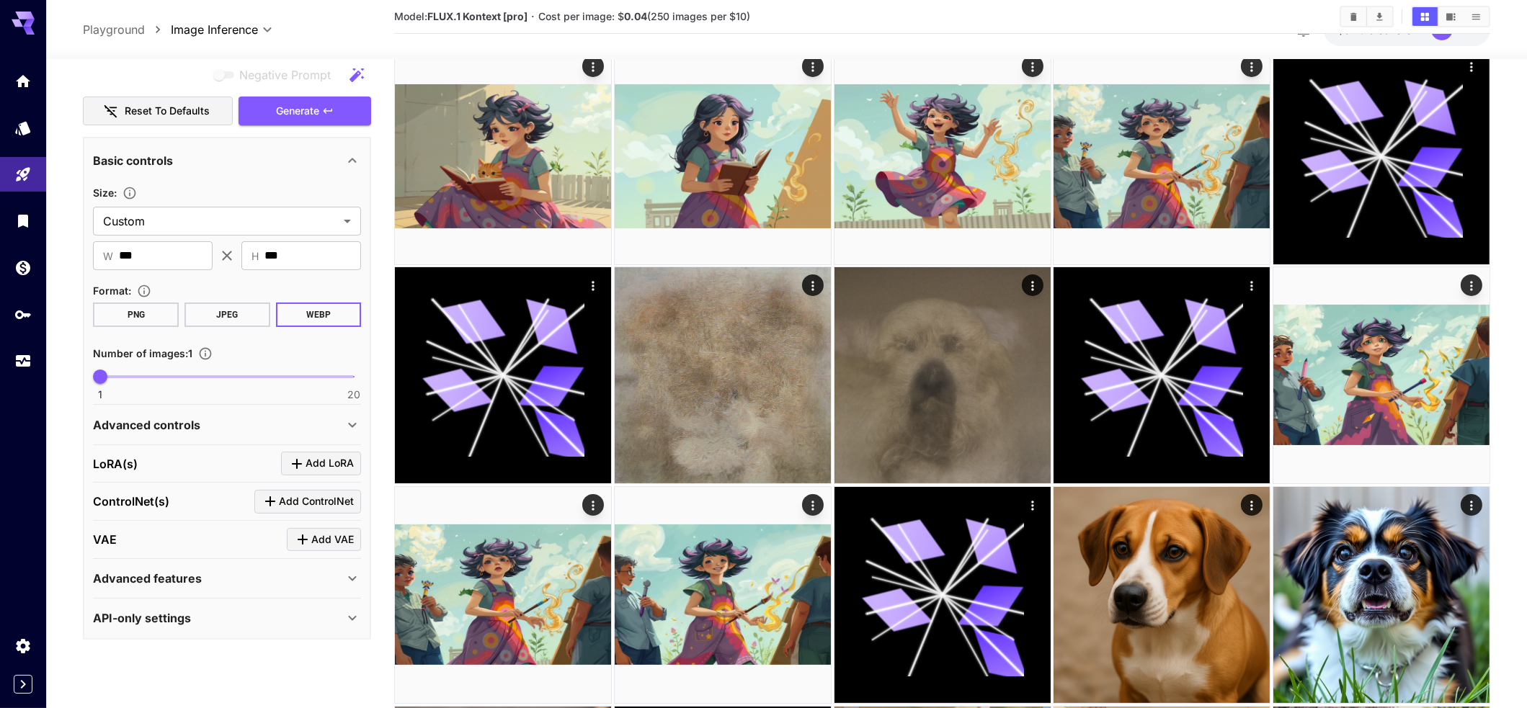
click at [158, 614] on p "API-only settings" at bounding box center [142, 618] width 98 height 17
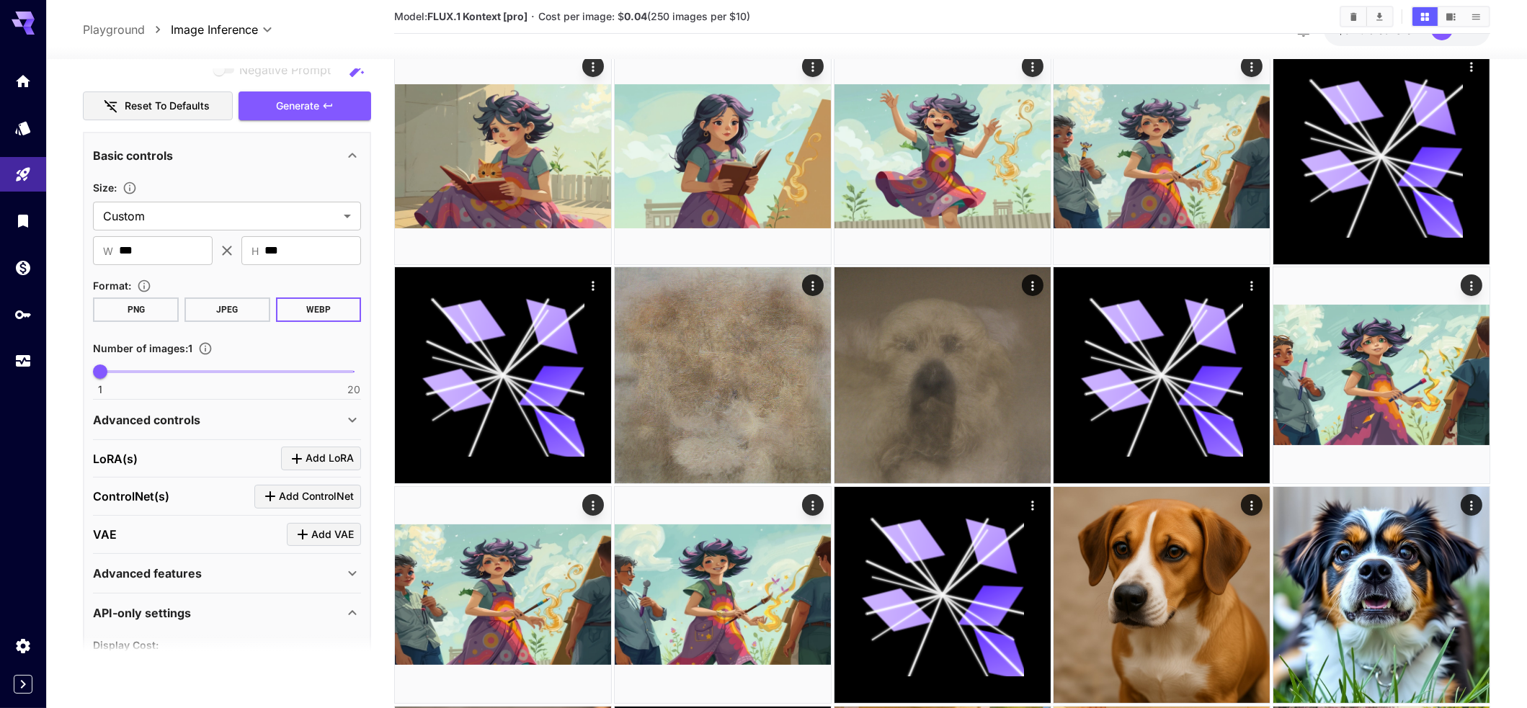
scroll to position [216, 0]
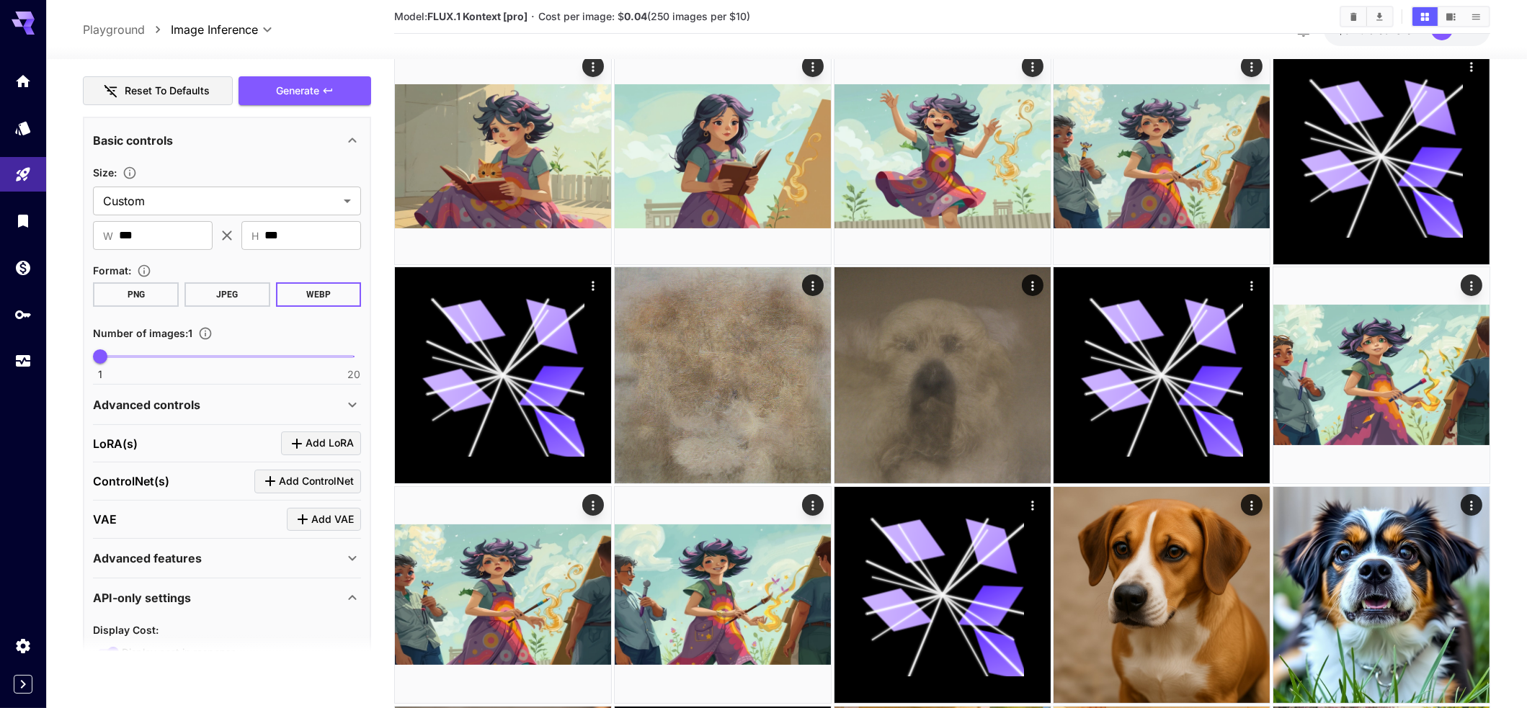
click at [177, 589] on p "API-only settings" at bounding box center [142, 597] width 98 height 17
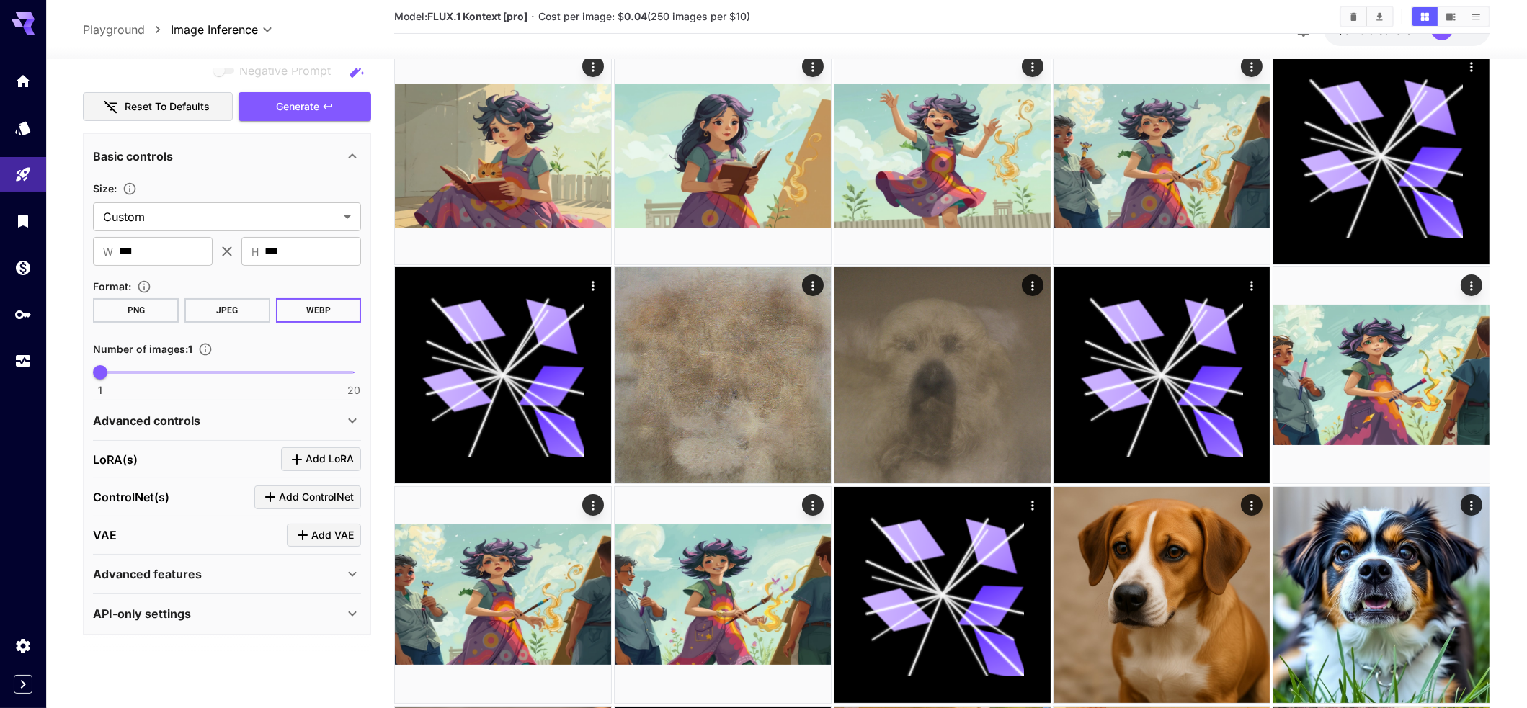
scroll to position [0, 0]
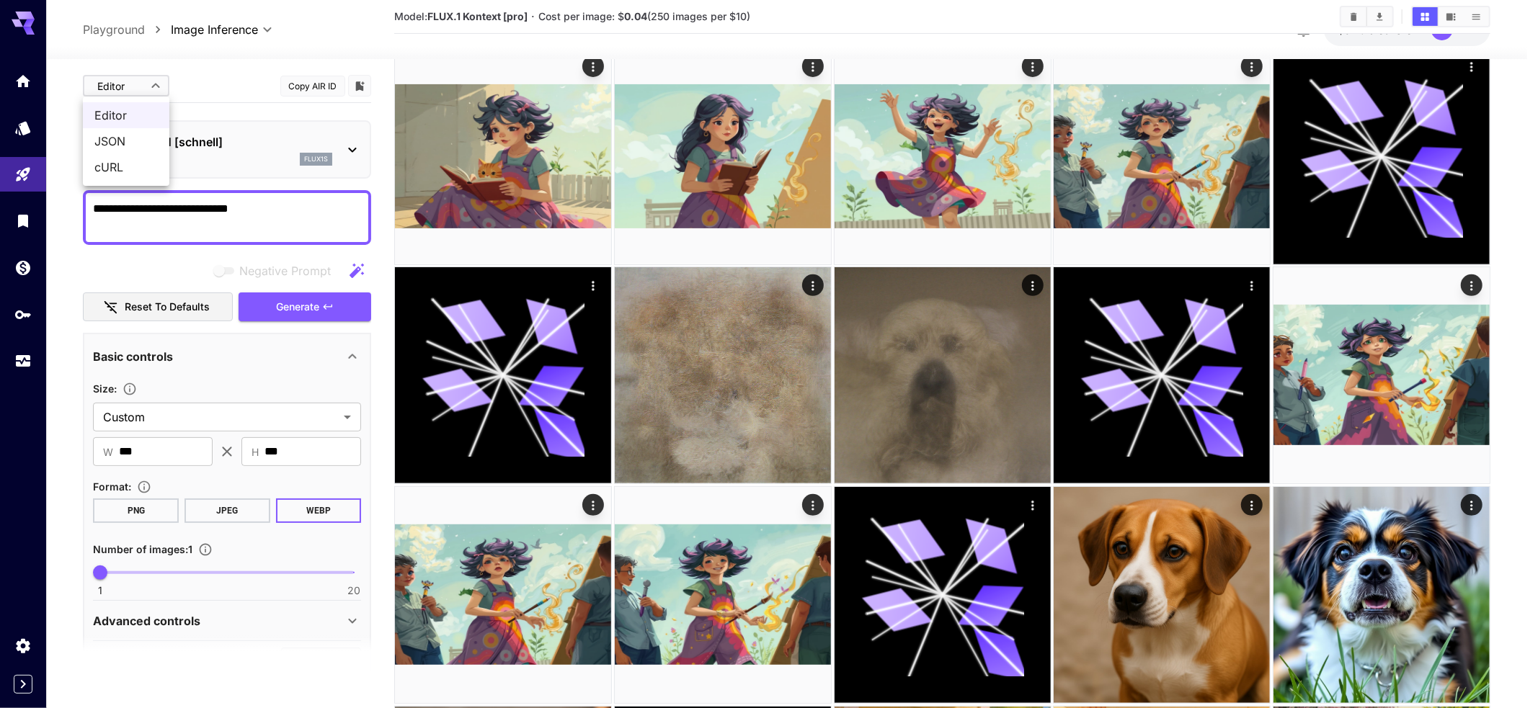
click at [128, 135] on span "JSON" at bounding box center [125, 141] width 63 height 17
type input "****"
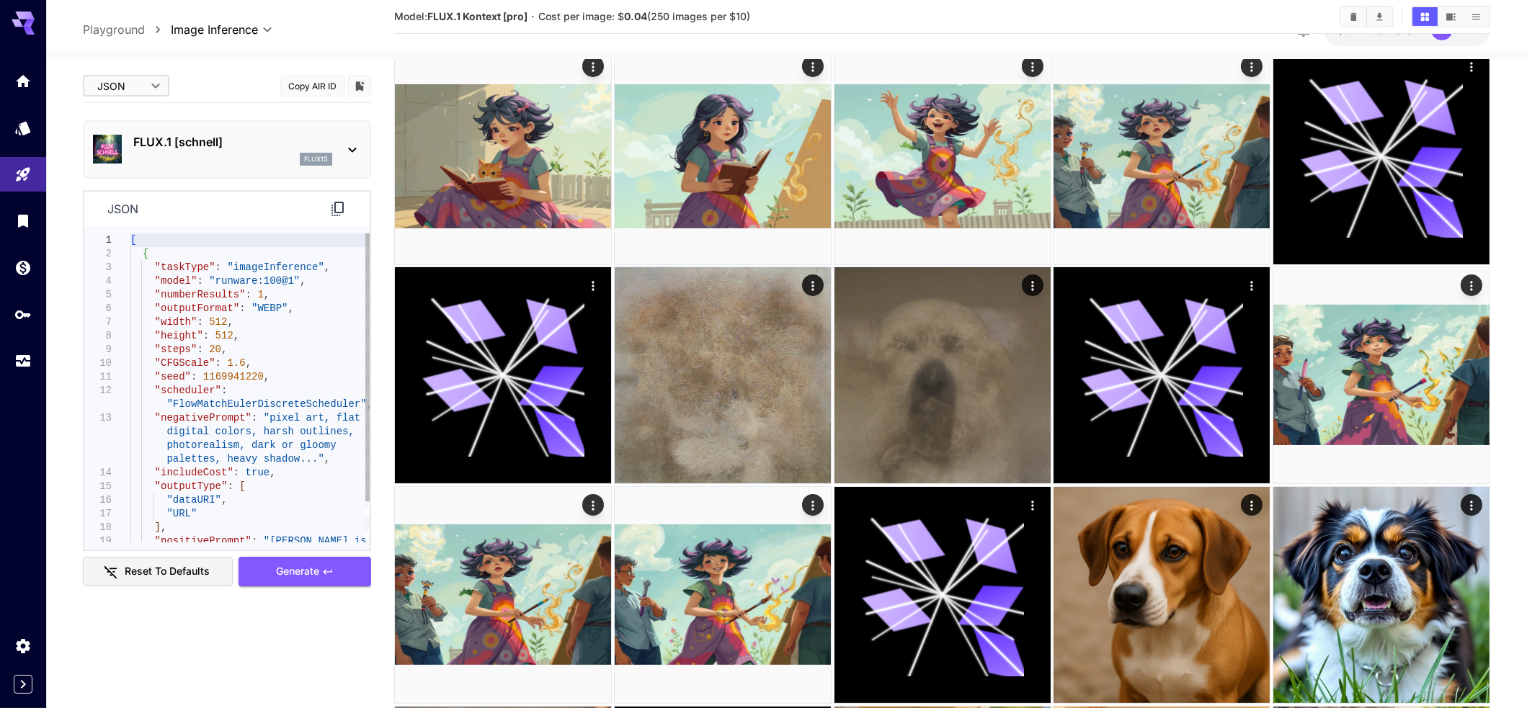
click at [235, 312] on div "[ { "taskType" : "imageInference" , "model" : "runware:100@1" , "numberResults"…" at bounding box center [249, 411] width 239 height 356
type textarea "**********"
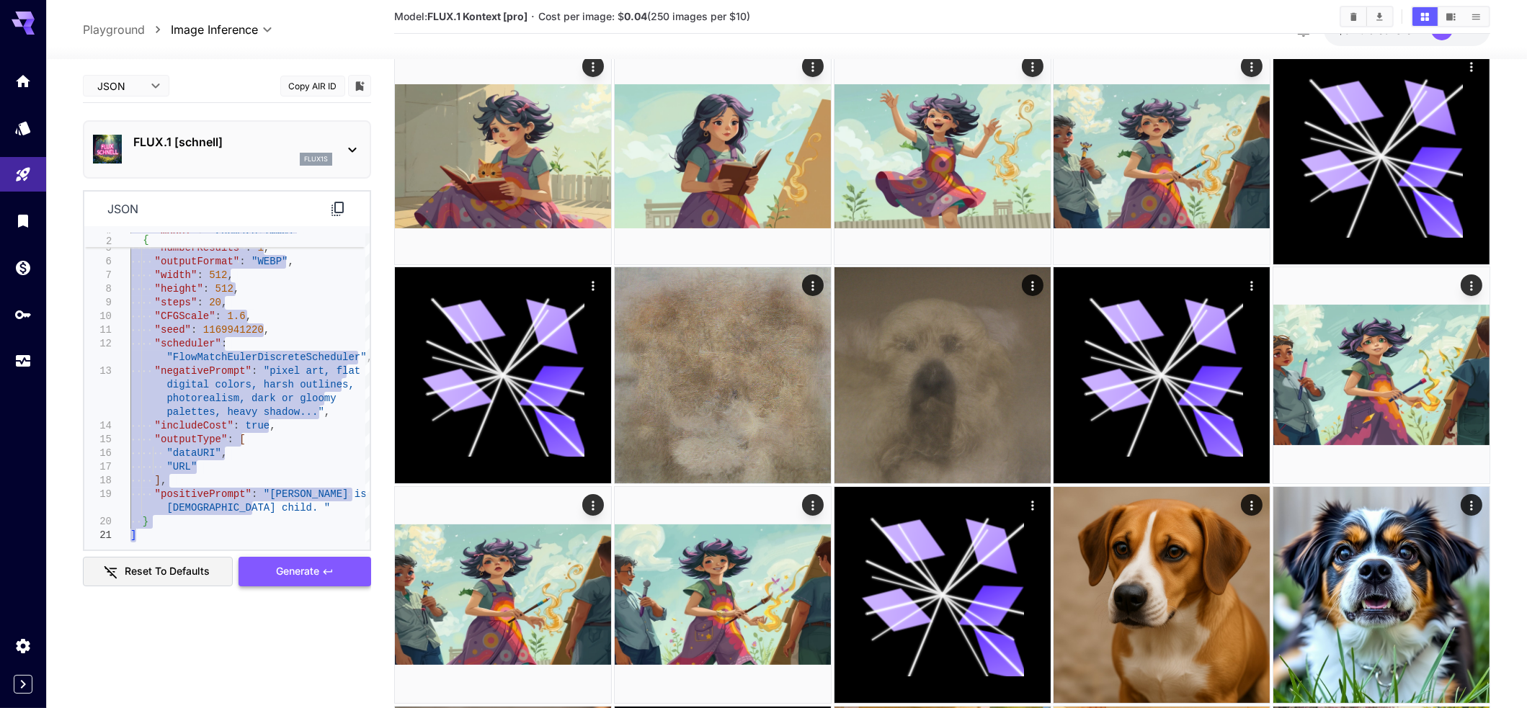
click at [322, 575] on button "Generate" at bounding box center [304, 572] width 133 height 30
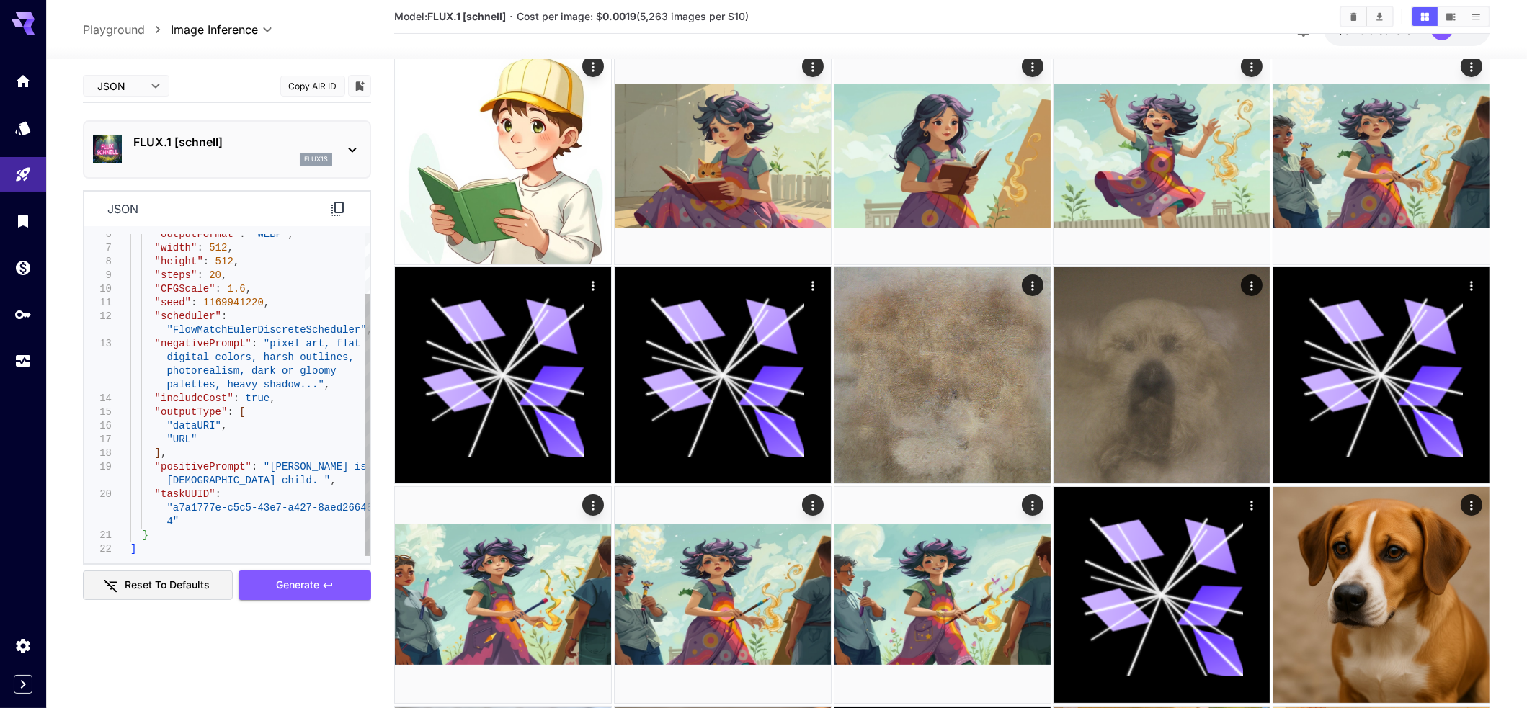
type textarea "**********"
drag, startPoint x: 295, startPoint y: 535, endPoint x: 304, endPoint y: 558, distance: 24.6
click at [295, 545] on div ""outputFormat" : "WEBP" , "width" : 512 , "height" : 512 , "steps" : 20 , "CFGS…" at bounding box center [249, 357] width 239 height 397
click at [290, 532] on div ""outputFormat" : "WEBP" , "width" : 512 , "height" : 512 , "steps" : 20 , "CFGS…" at bounding box center [249, 357] width 239 height 397
click at [278, 459] on div ""outputFormat" : "WEBP" , "width" : 512 , "height" : 512 , "steps" : 20 , "CFGS…" at bounding box center [249, 357] width 239 height 397
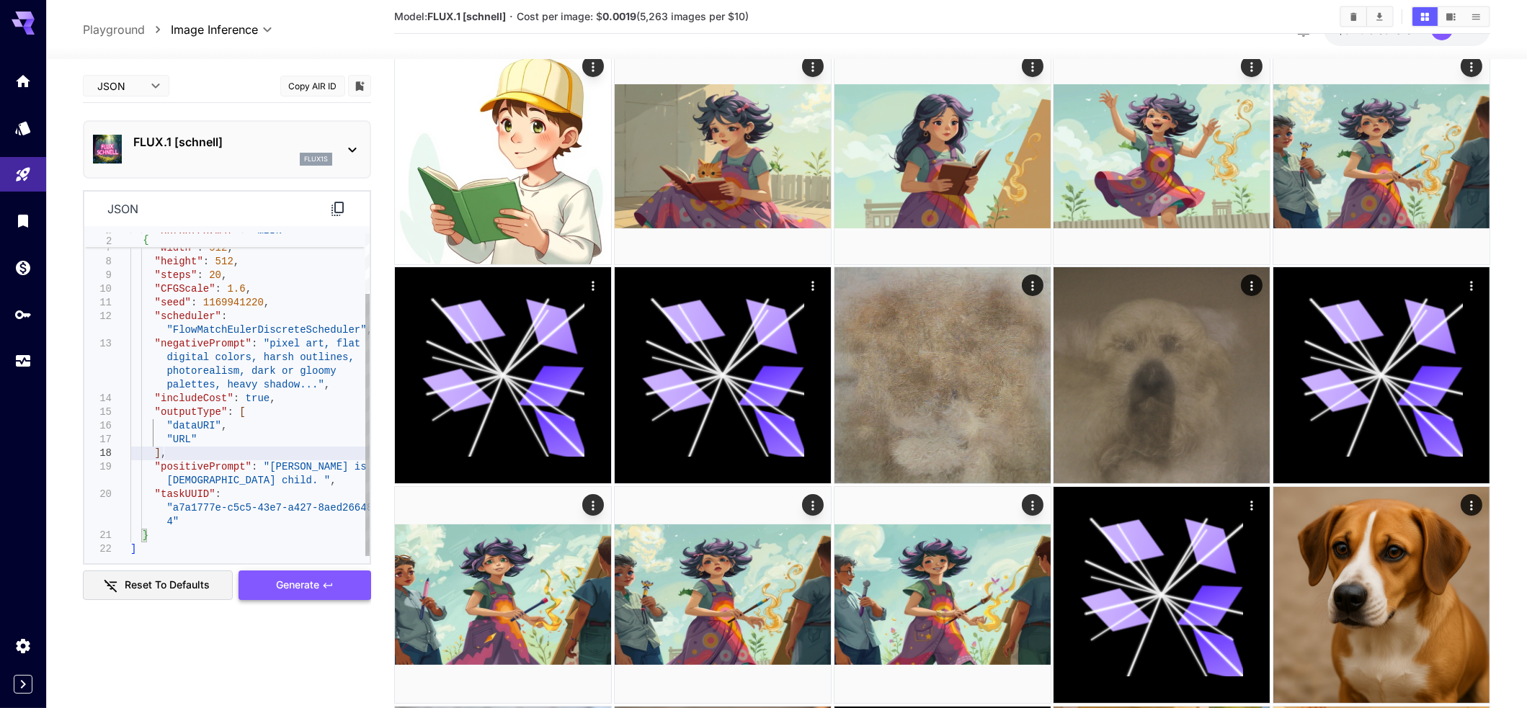
click at [314, 575] on button "Generate" at bounding box center [304, 586] width 133 height 30
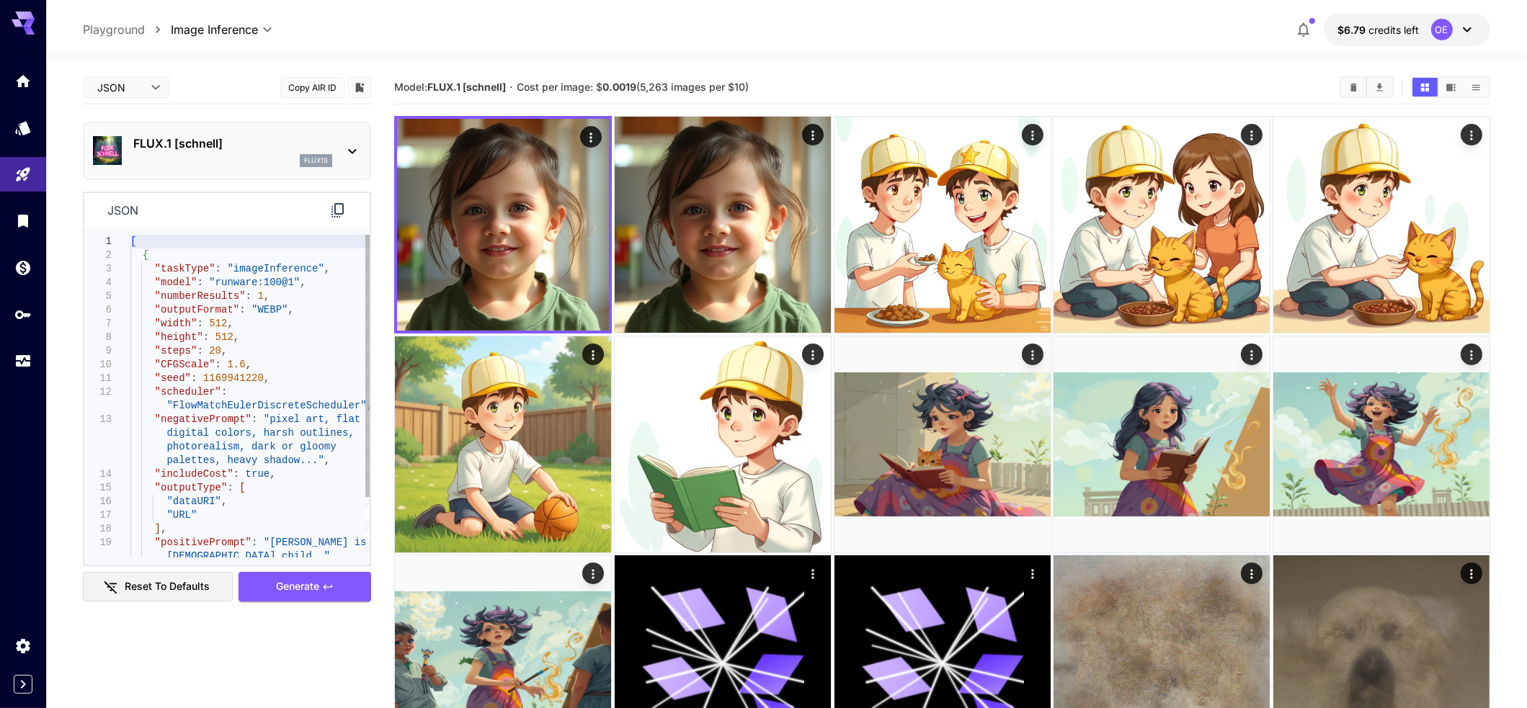
click at [301, 481] on div "[ { "taskType" : "imageInference" , "model" : "runware:100@1" , "numberResults"…" at bounding box center [249, 433] width 239 height 397
type textarea "**********"
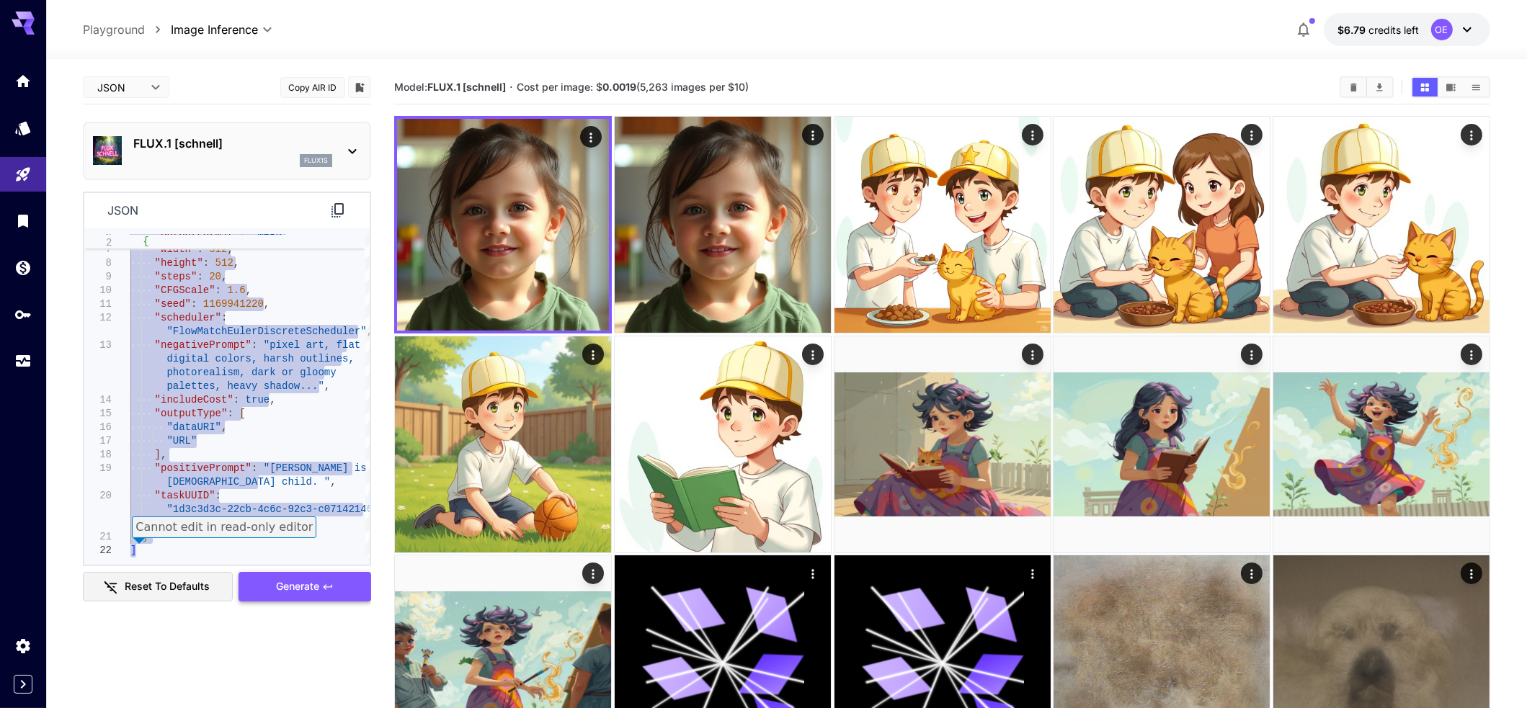
click at [319, 584] on span "Generate" at bounding box center [297, 587] width 43 height 18
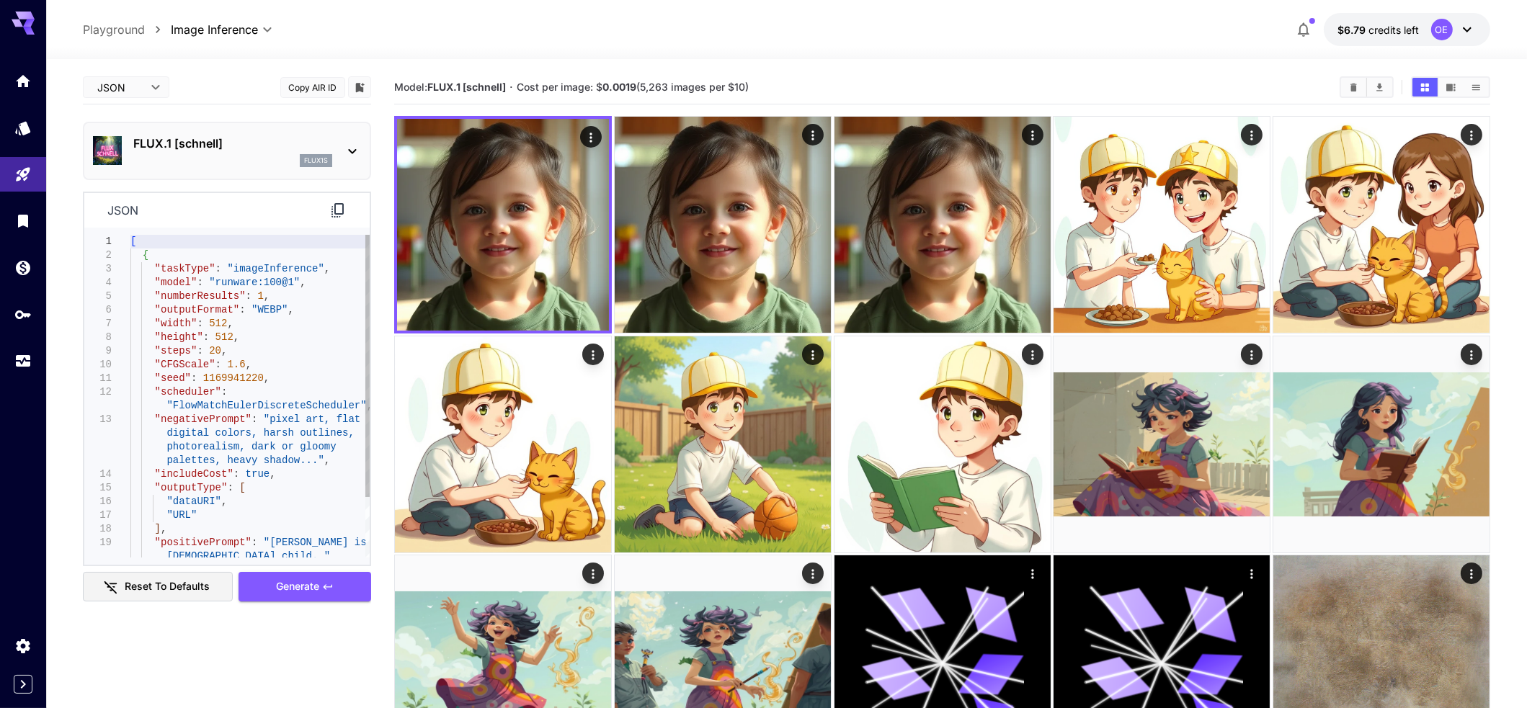
type textarea "**********"
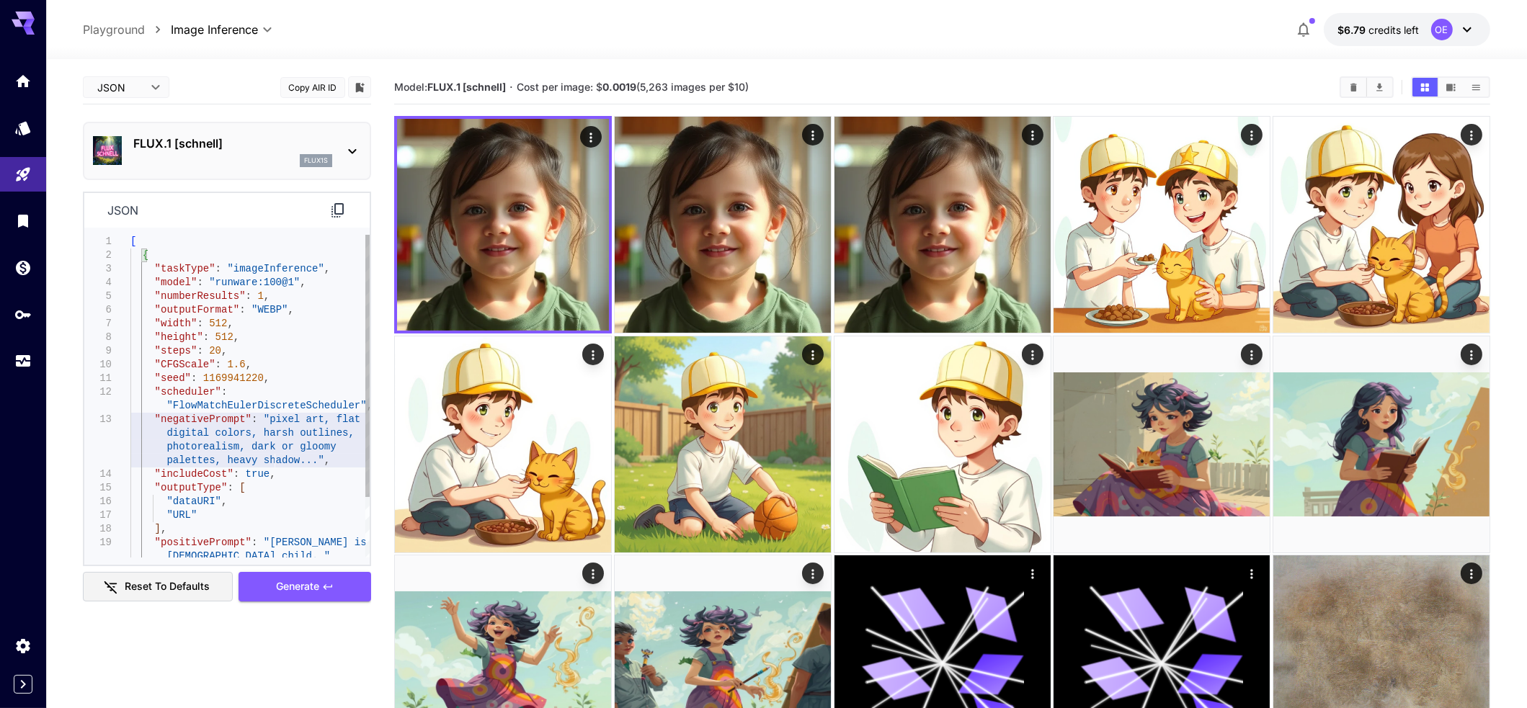
click at [272, 461] on div ""outputFormat" : "WEBP" , "width" : 512 , "height" : 512 , "steps" : 20 , "CFGS…" at bounding box center [249, 433] width 239 height 397
click at [221, 141] on p "FLUX.1 [schnell]" at bounding box center [232, 143] width 199 height 17
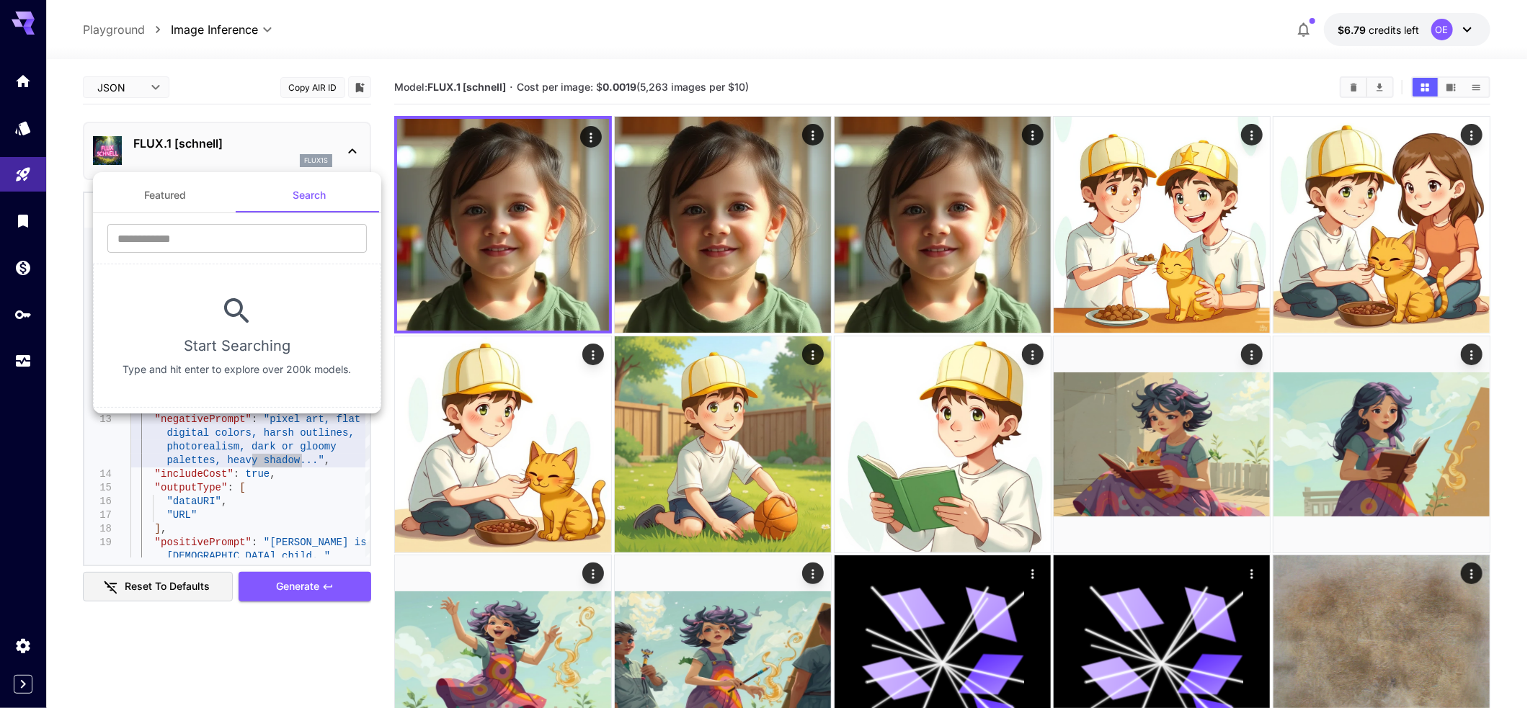
click at [120, 79] on div at bounding box center [769, 354] width 1538 height 708
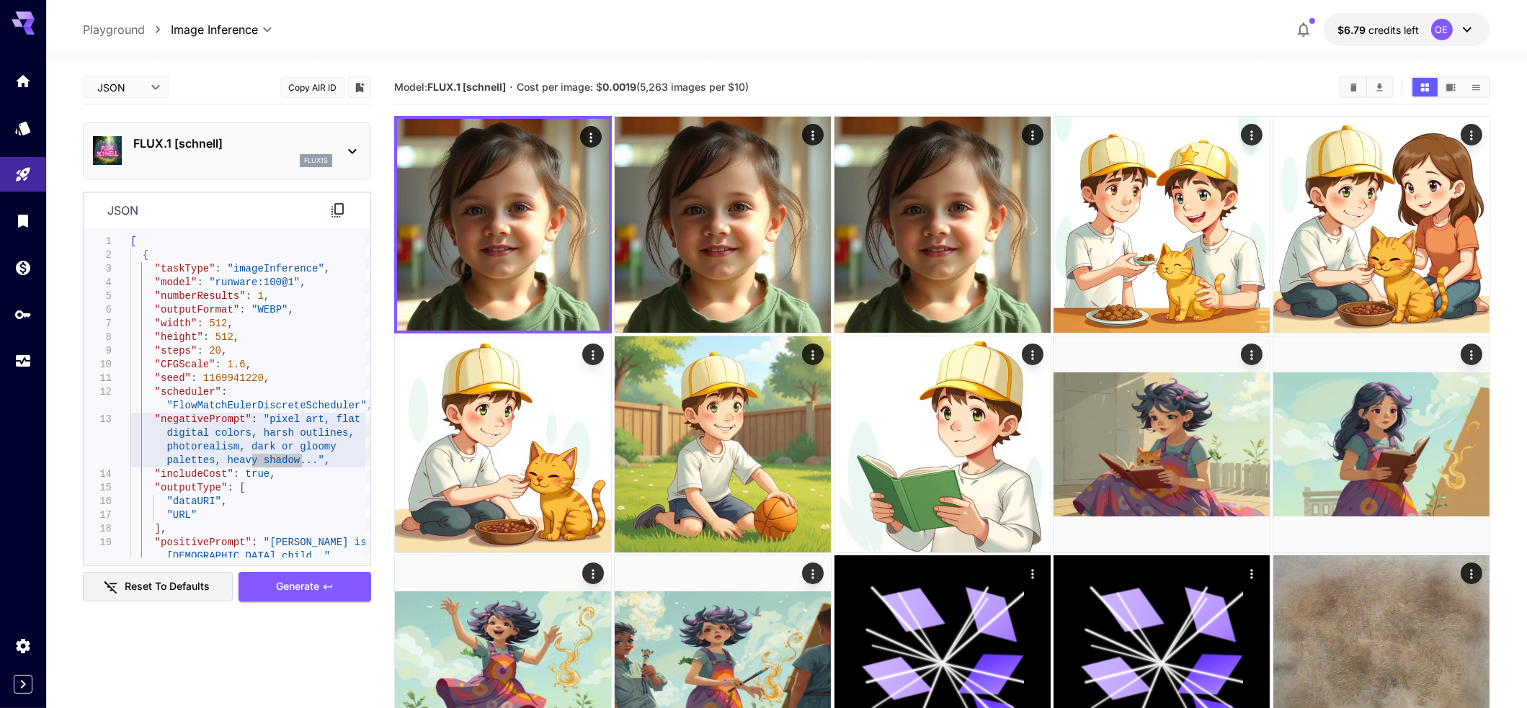
click at [139, 97] on div "Featured Search ​ Start Searching Type and hit enter to explore over 200k model…" at bounding box center [144, 216] width 288 height 432
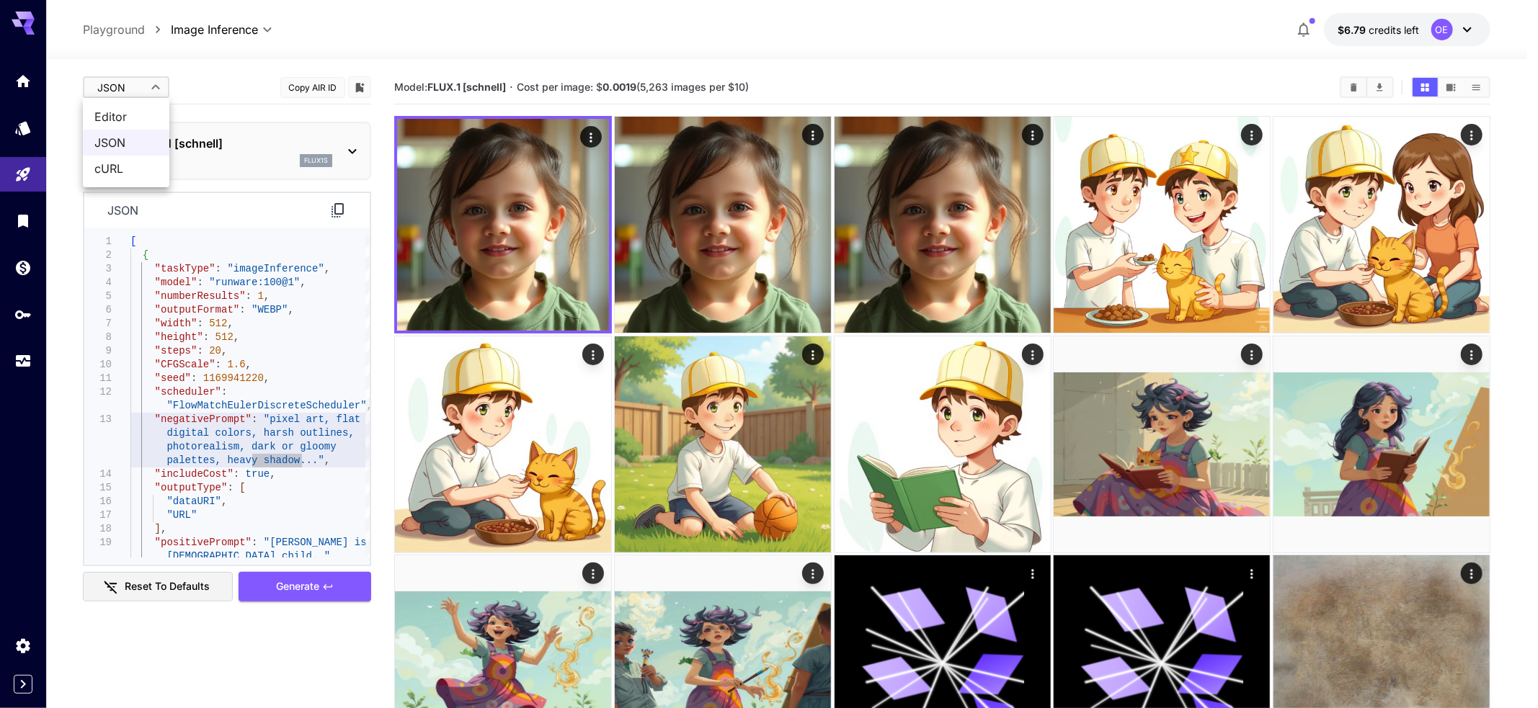
click at [127, 113] on span "Editor" at bounding box center [125, 116] width 63 height 17
type input "****"
